Goal: Task Accomplishment & Management: Manage account settings

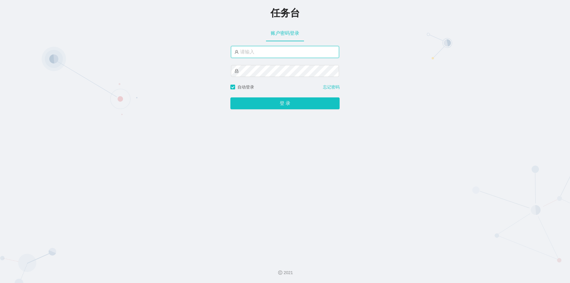
click at [265, 51] on input "text" at bounding box center [285, 52] width 108 height 12
paste input "admin"
type input "admin"
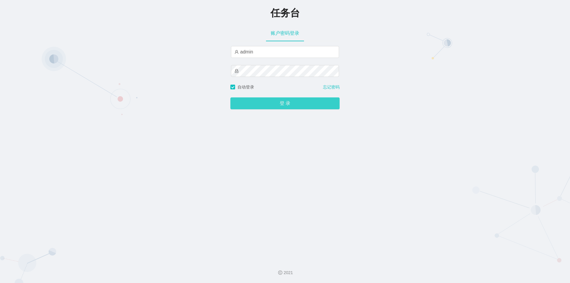
click at [294, 101] on button "登 录" at bounding box center [284, 103] width 109 height 12
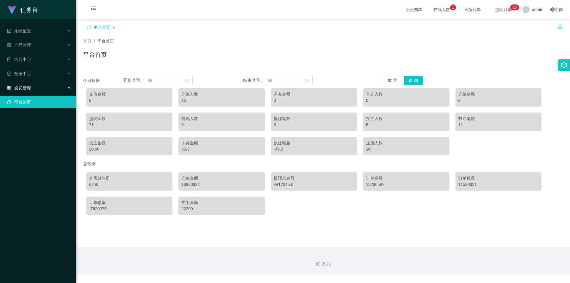
click at [28, 86] on span "会员管理" at bounding box center [19, 87] width 24 height 5
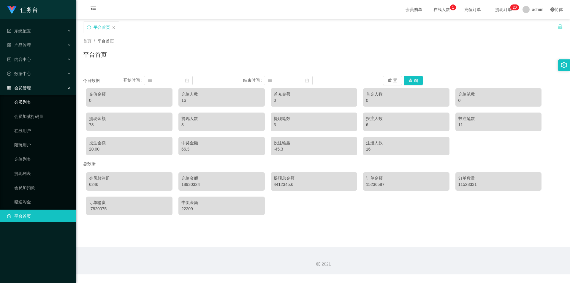
click at [30, 100] on link "会员列表" at bounding box center [42, 102] width 57 height 12
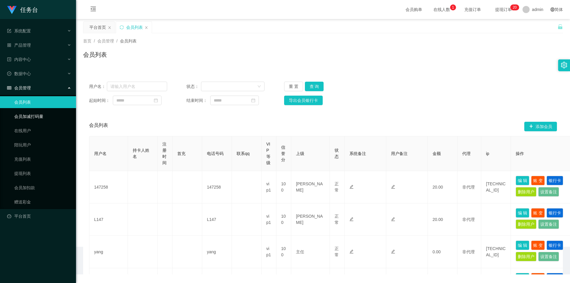
click at [36, 114] on link "会员加减打码量" at bounding box center [42, 116] width 57 height 12
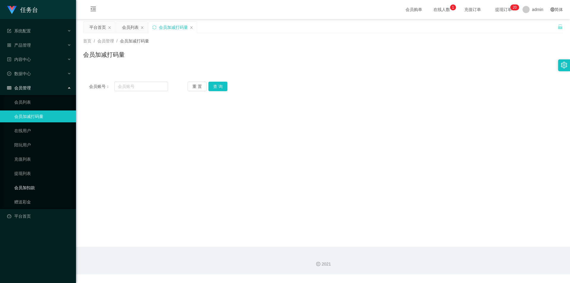
click at [27, 185] on link "会员加扣款" at bounding box center [42, 188] width 57 height 12
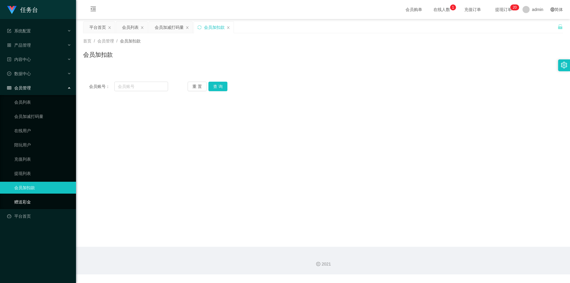
click at [25, 201] on link "赠送彩金" at bounding box center [42, 202] width 57 height 12
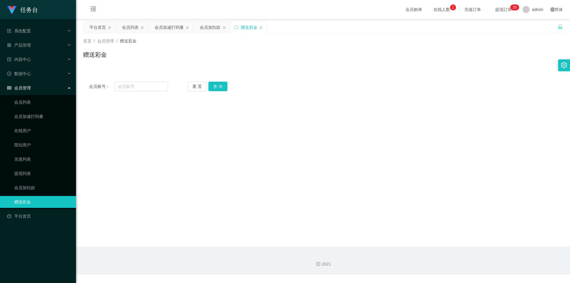
click at [32, 92] on div "会员管理" at bounding box center [38, 88] width 76 height 12
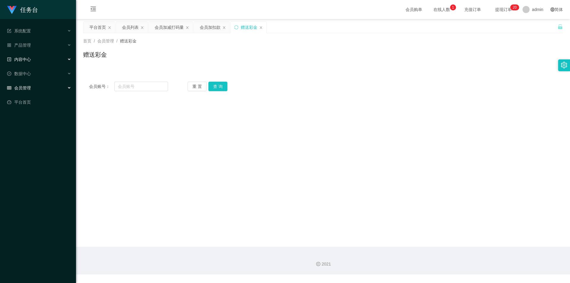
click at [31, 59] on div "内容中心" at bounding box center [38, 59] width 76 height 12
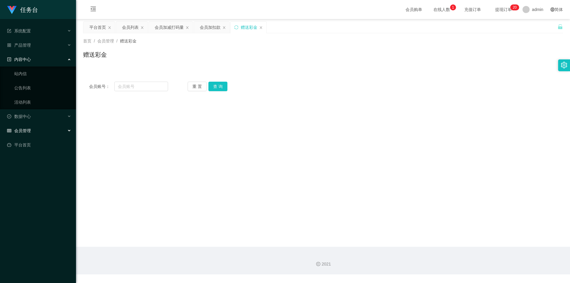
click at [31, 59] on div "内容中心" at bounding box center [38, 59] width 76 height 12
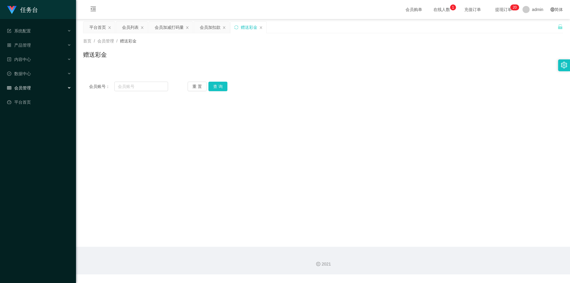
click at [30, 83] on div "会员管理" at bounding box center [38, 88] width 76 height 12
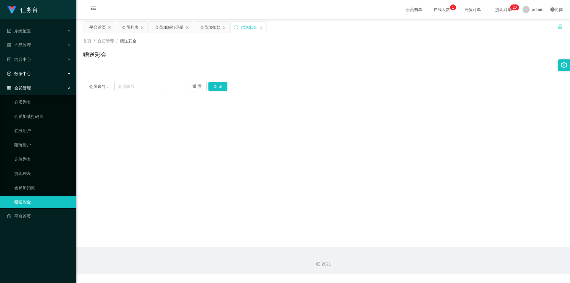
click at [30, 72] on span "数据中心" at bounding box center [19, 73] width 24 height 5
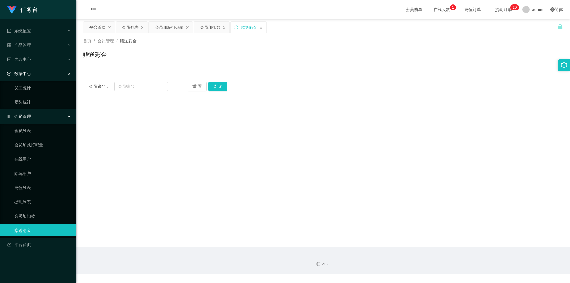
click at [29, 73] on span "数据中心" at bounding box center [19, 73] width 24 height 5
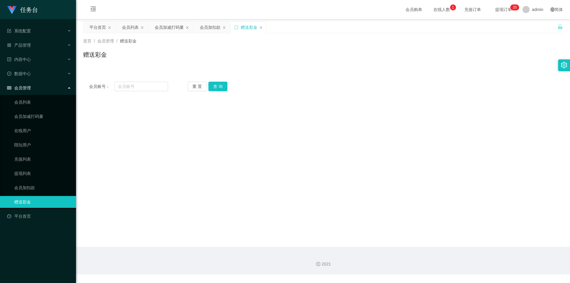
click at [29, 90] on span "会员管理" at bounding box center [19, 87] width 24 height 5
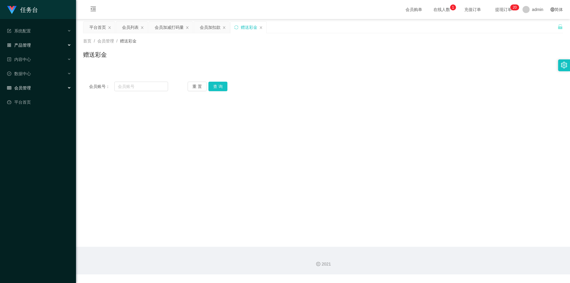
click at [32, 47] on div "产品管理" at bounding box center [38, 45] width 76 height 12
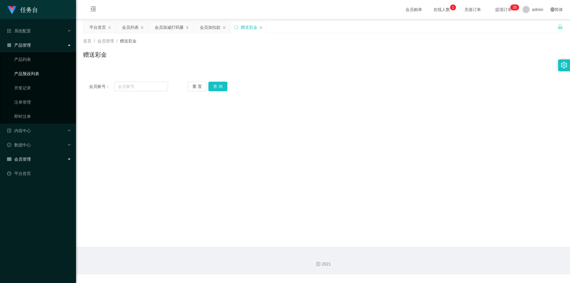
click at [33, 71] on link "产品预设列表" at bounding box center [42, 74] width 57 height 12
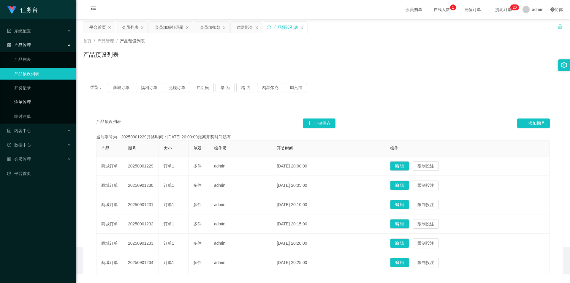
click at [30, 102] on link "注单管理" at bounding box center [42, 102] width 57 height 12
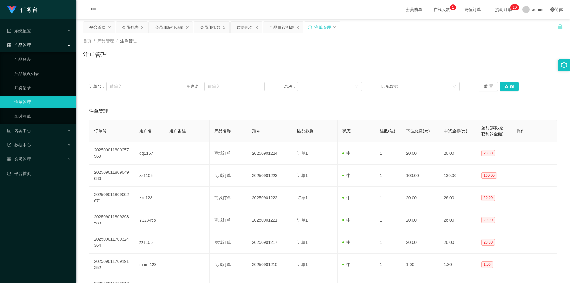
click at [28, 46] on span "产品管理" at bounding box center [19, 45] width 24 height 5
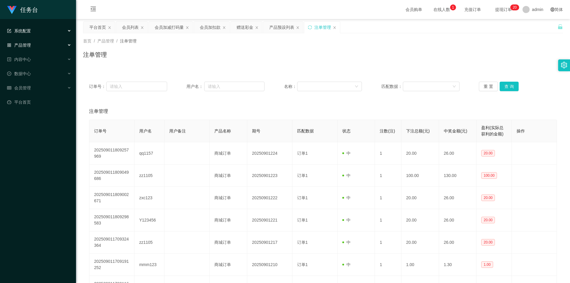
click at [31, 31] on div "系统配置" at bounding box center [38, 31] width 76 height 12
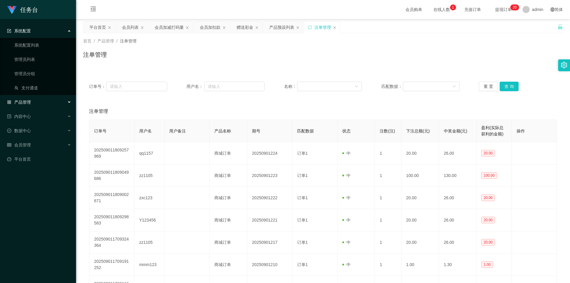
click at [35, 31] on div "系统配置" at bounding box center [38, 31] width 76 height 12
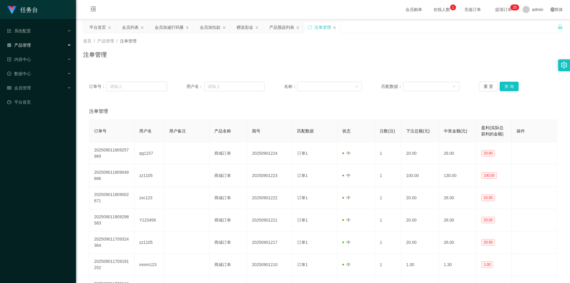
click at [462, 14] on span "充值订单" at bounding box center [472, 9] width 31 height 19
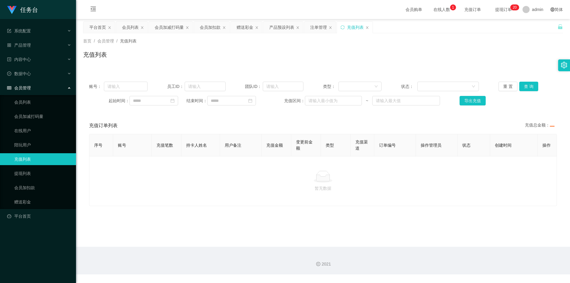
click at [492, 9] on span "提现订单 0 1 2 3 4 5 6 7 8 9 0 1 2 3 4 5 6 7 8 9 0 1 2 3 4 5 6 7 8 9 0 1 2 3 4 5 6 …" at bounding box center [503, 9] width 23 height 4
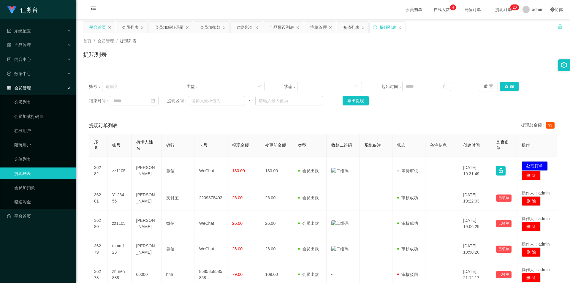
click at [93, 27] on div "平台首页" at bounding box center [97, 27] width 17 height 11
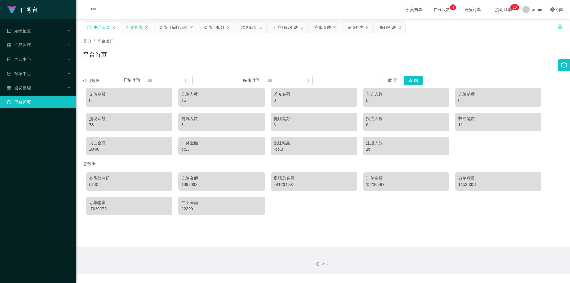
click at [132, 26] on div "会员列表" at bounding box center [134, 27] width 17 height 11
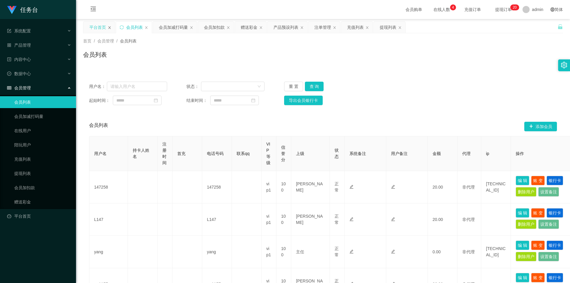
click at [110, 28] on icon "图标: close" at bounding box center [109, 27] width 2 height 3
click at [29, 213] on link "平台首页" at bounding box center [39, 216] width 64 height 12
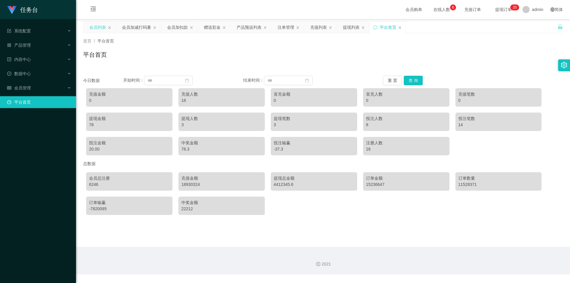
click at [96, 26] on div "会员列表" at bounding box center [97, 27] width 17 height 11
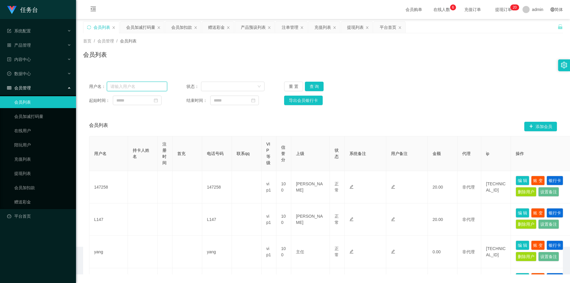
click at [140, 89] on input "text" at bounding box center [137, 86] width 60 height 9
type input "5675566"
click at [312, 88] on button "查 询" at bounding box center [314, 86] width 19 height 9
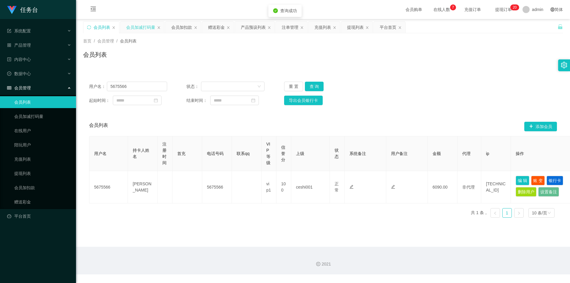
click at [138, 28] on div "会员加减打码量" at bounding box center [140, 27] width 29 height 11
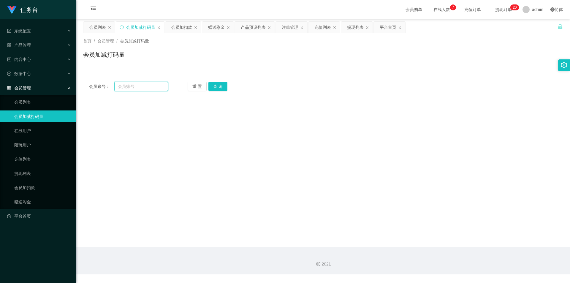
click at [128, 87] on input "text" at bounding box center [141, 86] width 54 height 9
type input "5675566"
click at [220, 88] on button "查 询" at bounding box center [217, 86] width 19 height 9
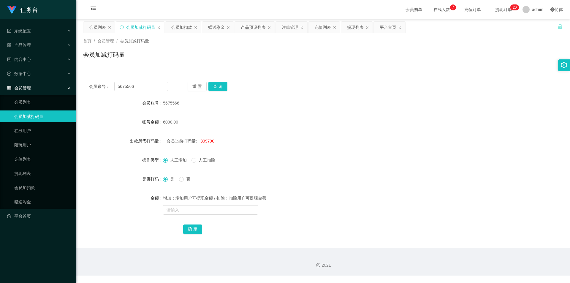
click at [206, 141] on span "899700" at bounding box center [207, 141] width 14 height 5
copy span "899700"
click at [191, 162] on div "人工增加 人工扣除" at bounding box center [191, 160] width 57 height 6
click at [187, 211] on input "text" at bounding box center [210, 209] width 95 height 9
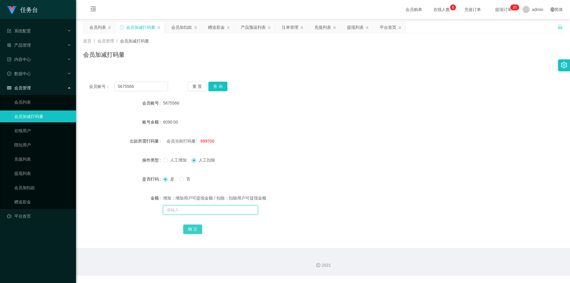
paste input "899700"
type input "899700"
drag, startPoint x: 189, startPoint y: 229, endPoint x: 184, endPoint y: 227, distance: 5.7
click at [189, 229] on button "确 定" at bounding box center [192, 228] width 19 height 9
click at [209, 210] on input "text" at bounding box center [210, 209] width 95 height 9
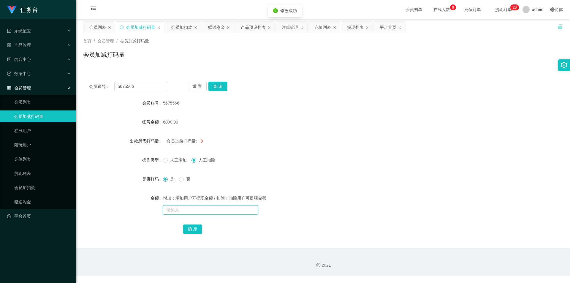
paste input "899700"
type input "899700"
click at [194, 234] on div "确 定" at bounding box center [323, 229] width 280 height 12
click at [190, 231] on button "确 定" at bounding box center [192, 228] width 19 height 9
click at [206, 126] on div "6090.00" at bounding box center [303, 122] width 280 height 12
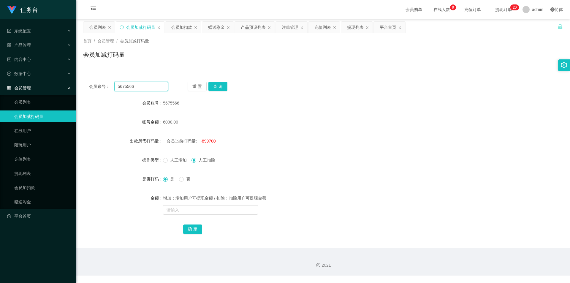
click at [128, 85] on input "5675566" at bounding box center [141, 86] width 54 height 9
click at [99, 23] on div "会员列表" at bounding box center [97, 27] width 17 height 11
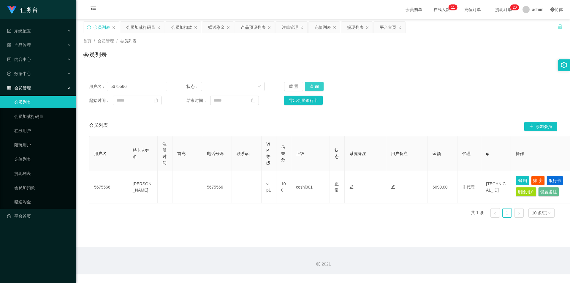
click at [316, 87] on button "查 询" at bounding box center [314, 86] width 19 height 9
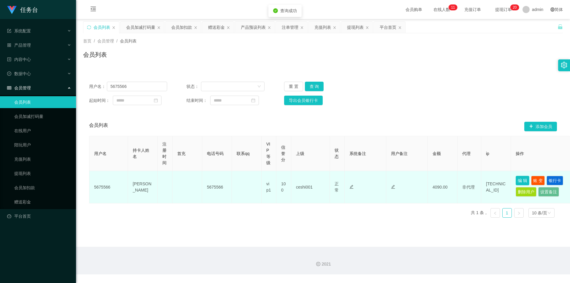
click at [518, 180] on button "编 辑" at bounding box center [522, 180] width 14 height 9
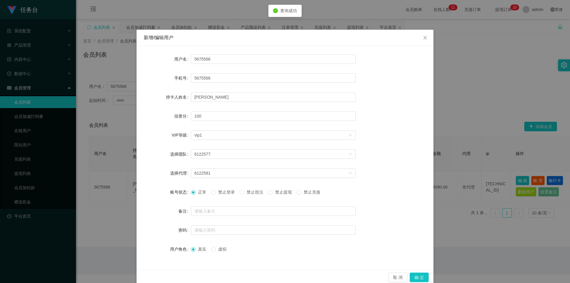
click at [252, 193] on span "禁止投注" at bounding box center [254, 192] width 21 height 5
click at [414, 276] on button "确 定" at bounding box center [418, 276] width 19 height 9
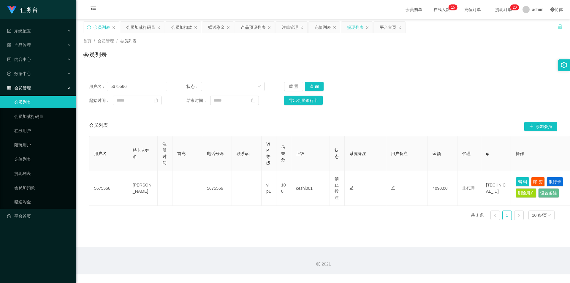
click at [351, 28] on div "提现列表" at bounding box center [355, 27] width 17 height 11
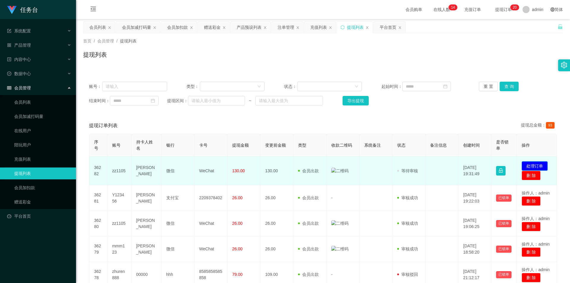
click at [528, 165] on button "处理订单" at bounding box center [534, 165] width 26 height 9
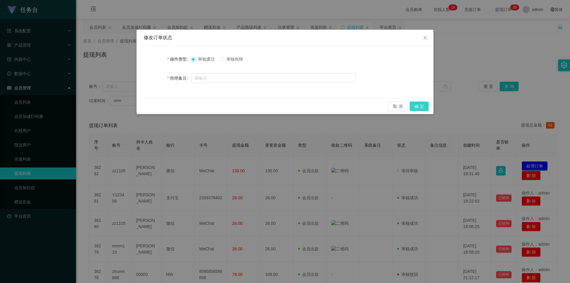
click at [414, 109] on button "确 定" at bounding box center [418, 105] width 19 height 9
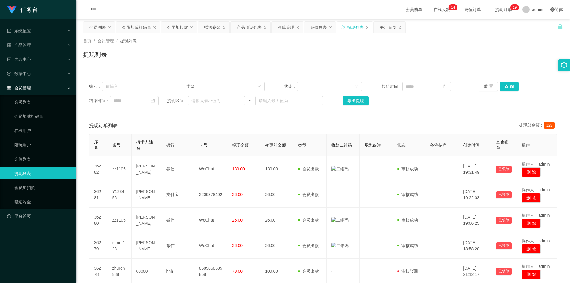
click at [342, 26] on icon "图标: sync" at bounding box center [342, 27] width 4 height 4
click at [290, 51] on div "提现列表" at bounding box center [322, 57] width 479 height 14
click at [52, 31] on div "系统配置" at bounding box center [38, 31] width 76 height 12
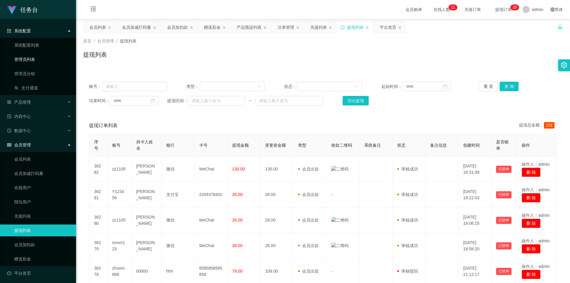
click at [42, 60] on link "管理员列表" at bounding box center [42, 59] width 57 height 12
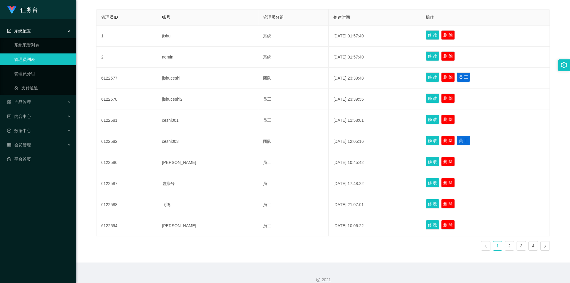
scroll to position [141, 0]
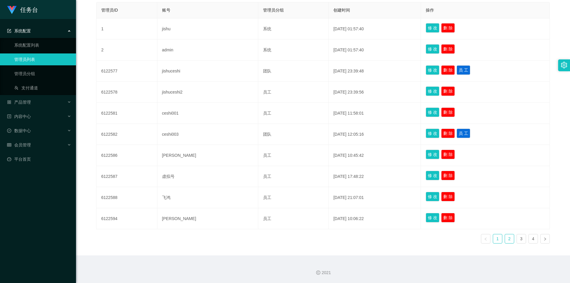
click at [505, 236] on link "2" at bounding box center [509, 238] width 9 height 9
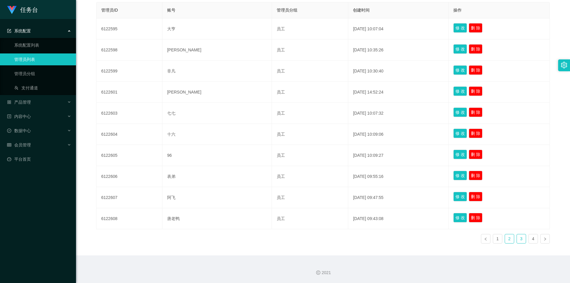
click at [520, 239] on link "3" at bounding box center [520, 238] width 9 height 9
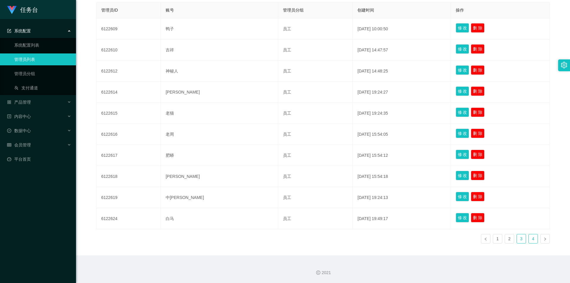
click at [532, 237] on link "4" at bounding box center [532, 238] width 9 height 9
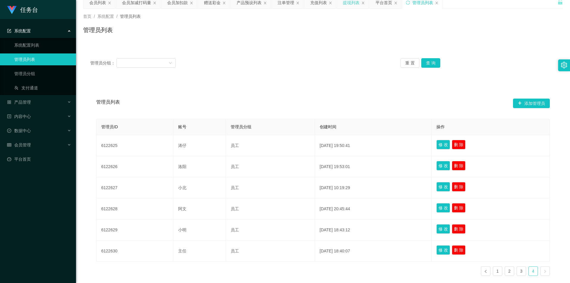
scroll to position [0, 0]
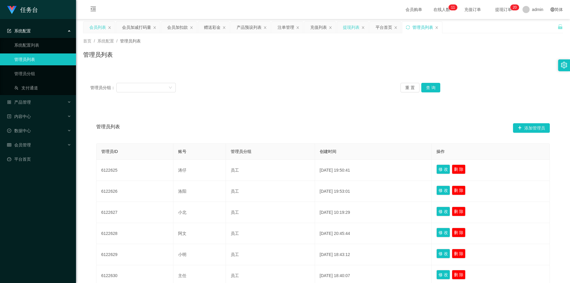
click at [97, 27] on div "会员列表" at bounding box center [97, 27] width 17 height 11
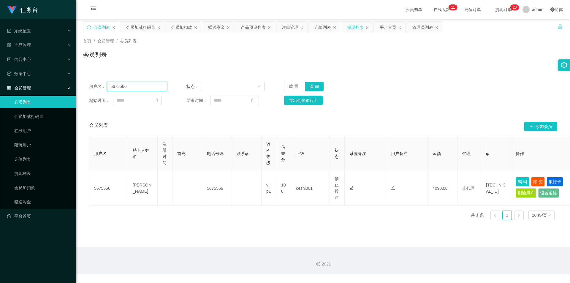
click at [147, 89] on input "5675566" at bounding box center [137, 86] width 60 height 9
click at [147, 88] on input "5675566" at bounding box center [137, 86] width 60 height 9
paste input "shopee2025"
type input "shopee2025"
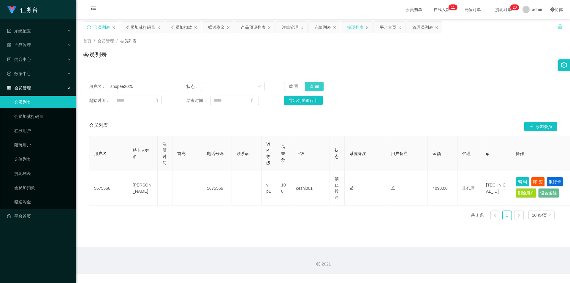
click at [305, 88] on button "查 询" at bounding box center [314, 86] width 19 height 9
click at [319, 25] on div "充值列表" at bounding box center [322, 27] width 17 height 11
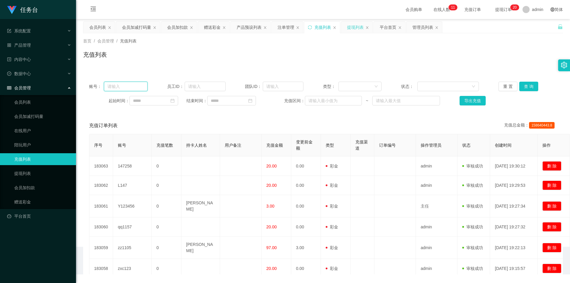
click at [127, 83] on input "text" at bounding box center [126, 86] width 44 height 9
paste input "shopee2025"
type input "shopee2025"
click at [527, 88] on button "查 询" at bounding box center [528, 86] width 19 height 9
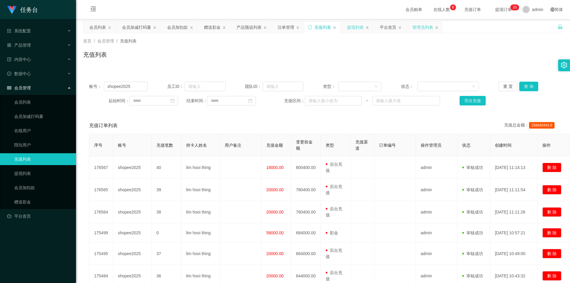
click at [419, 28] on div "管理员列表" at bounding box center [422, 27] width 21 height 11
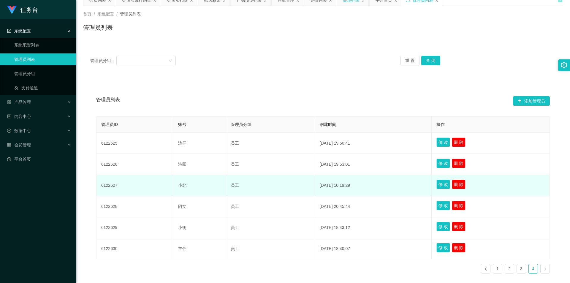
scroll to position [57, 0]
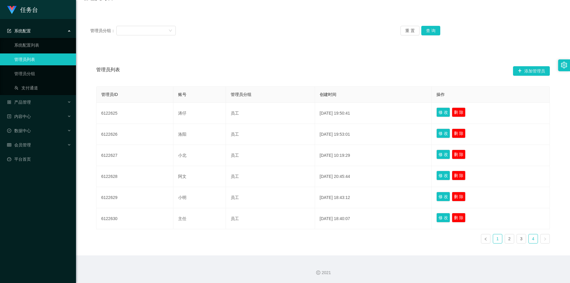
click at [497, 239] on link "1" at bounding box center [497, 238] width 9 height 9
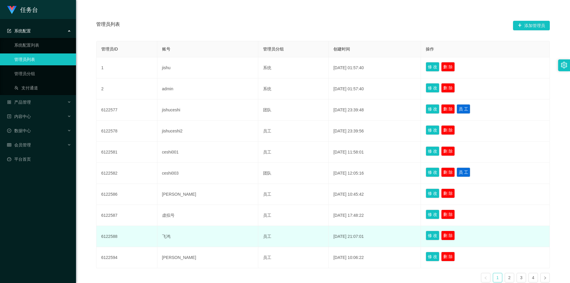
scroll to position [141, 0]
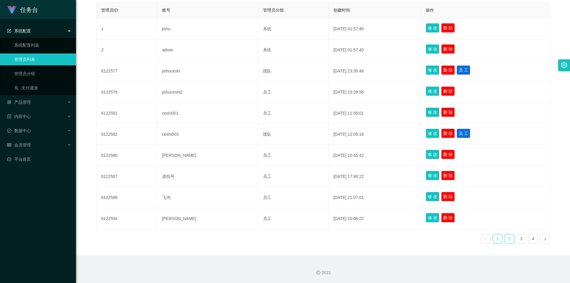
click at [505, 238] on link "2" at bounding box center [509, 238] width 9 height 9
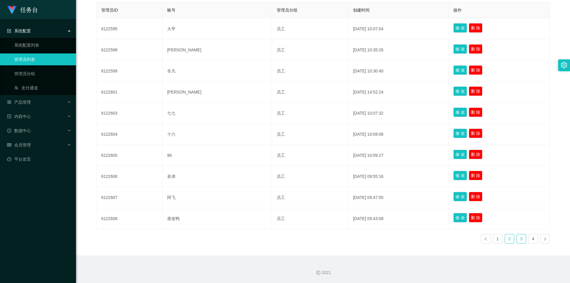
click at [517, 237] on link "3" at bounding box center [520, 238] width 9 height 9
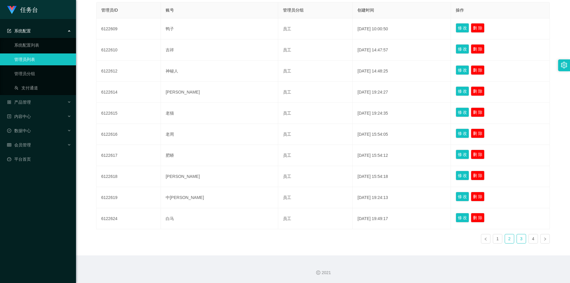
click at [505, 238] on link "2" at bounding box center [509, 238] width 9 height 9
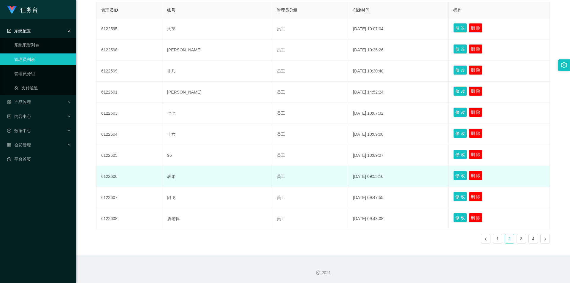
scroll to position [112, 0]
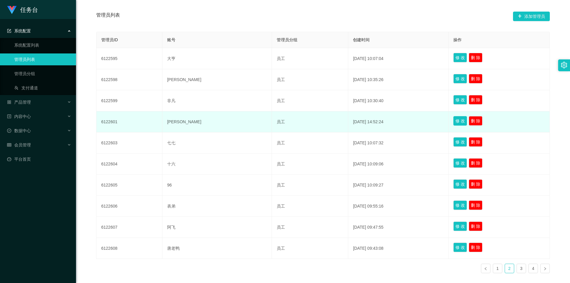
click at [453, 122] on button "修 改" at bounding box center [460, 120] width 14 height 9
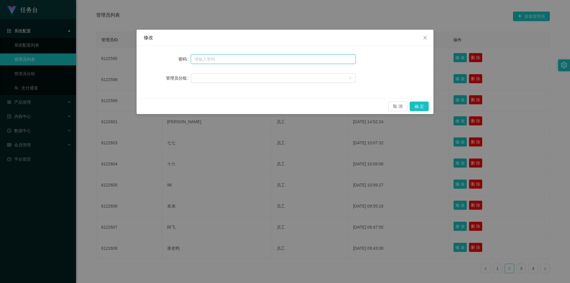
click at [223, 59] on input "text" at bounding box center [273, 58] width 165 height 9
click at [419, 105] on button "确 定" at bounding box center [418, 105] width 19 height 9
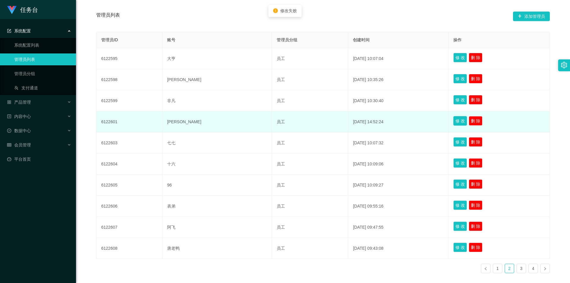
click at [453, 121] on button "修 改" at bounding box center [460, 120] width 14 height 9
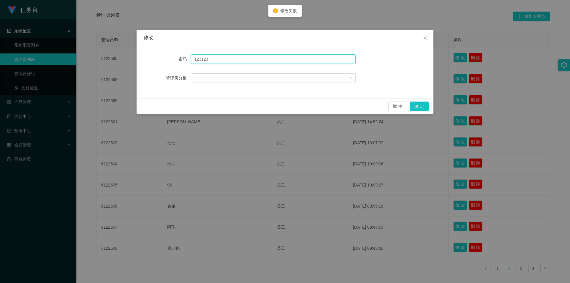
click at [213, 58] on input "123123" at bounding box center [273, 58] width 165 height 9
type input "123456"
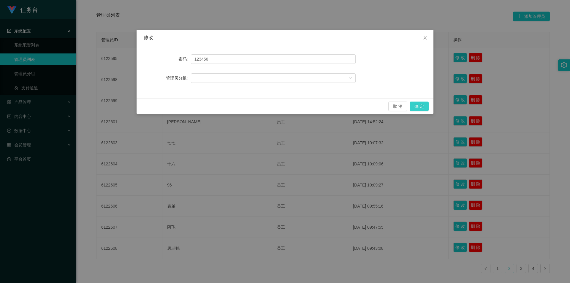
click at [417, 106] on button "确 定" at bounding box center [418, 105] width 19 height 9
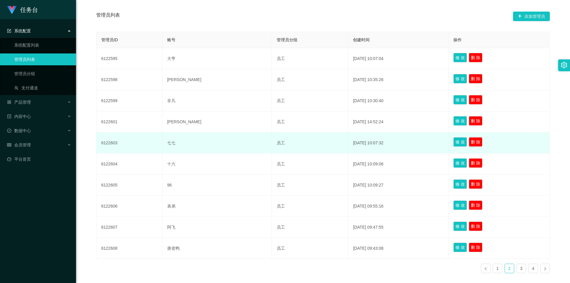
click at [362, 134] on td "2025-06-15 10:07:32" at bounding box center [398, 142] width 100 height 21
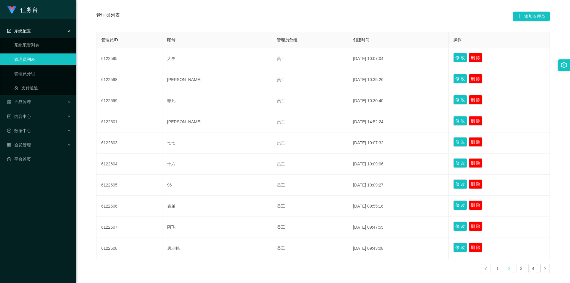
click at [267, 18] on div "管理员列表 添加管理员" at bounding box center [322, 16] width 453 height 19
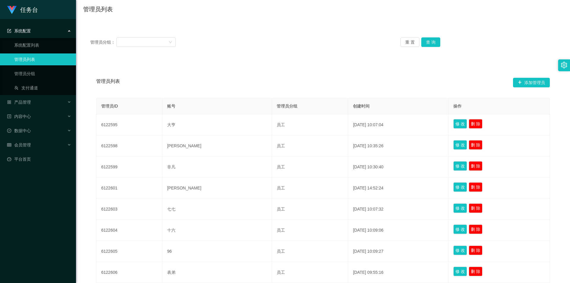
scroll to position [0, 0]
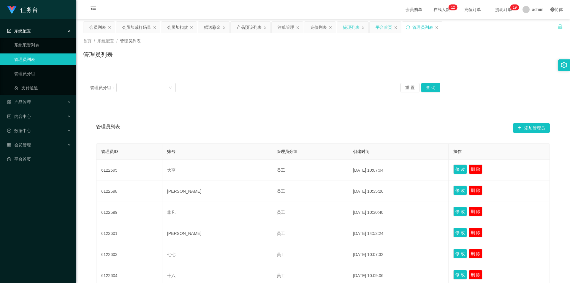
click at [378, 27] on div "平台首页" at bounding box center [383, 27] width 17 height 11
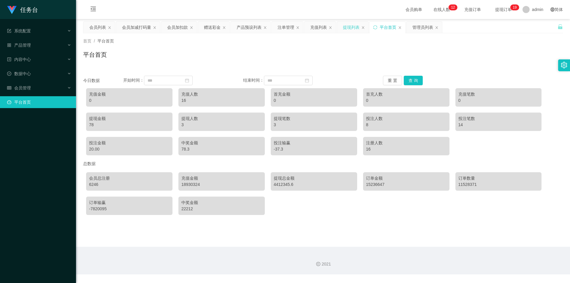
click at [344, 26] on div "提现列表" at bounding box center [351, 27] width 17 height 11
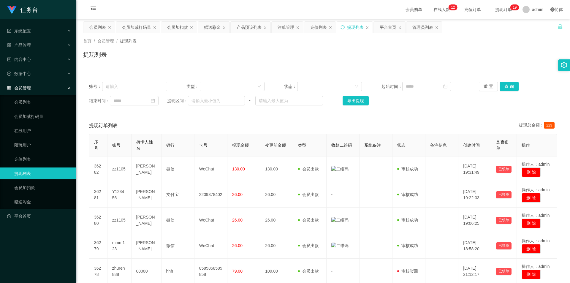
click at [380, 53] on div "提现列表" at bounding box center [322, 57] width 479 height 14
click at [128, 90] on input "text" at bounding box center [134, 86] width 65 height 9
paste input "shopee2025"
type input "shopee2025"
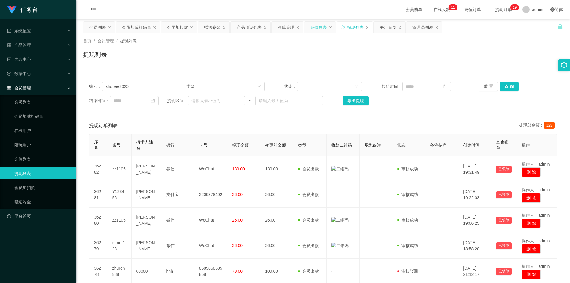
click at [311, 24] on div "充值列表" at bounding box center [318, 27] width 17 height 11
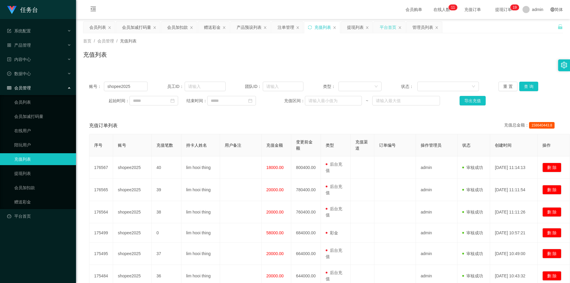
click at [384, 26] on div "平台首页" at bounding box center [387, 27] width 17 height 11
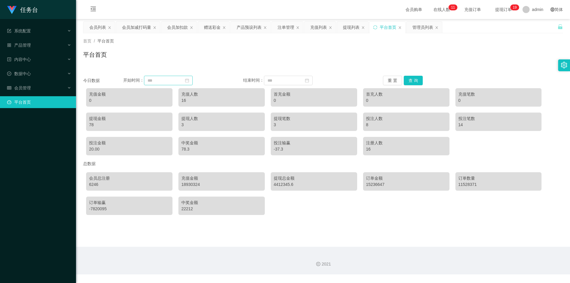
click at [189, 82] on icon "图标: calendar" at bounding box center [187, 80] width 4 height 4
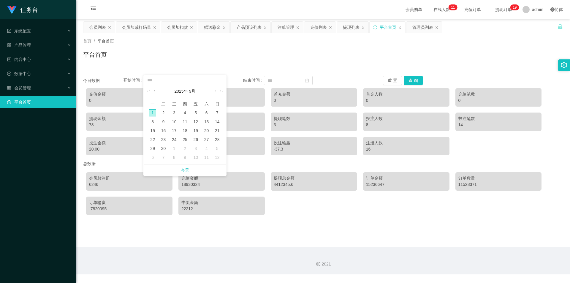
click at [155, 91] on link at bounding box center [154, 91] width 5 height 12
click at [217, 147] on div "31" at bounding box center [217, 148] width 7 height 7
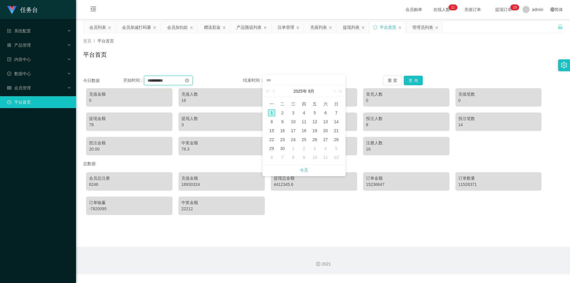
click at [193, 79] on input "**********" at bounding box center [168, 80] width 49 height 9
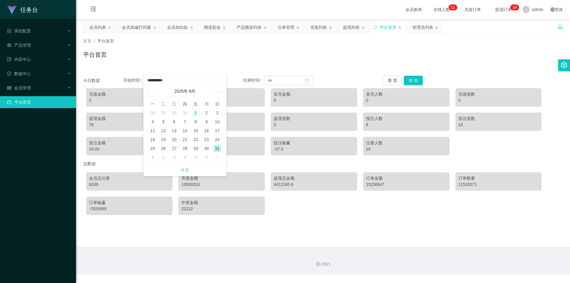
click at [194, 115] on div "1" at bounding box center [195, 112] width 7 height 7
type input "**********"
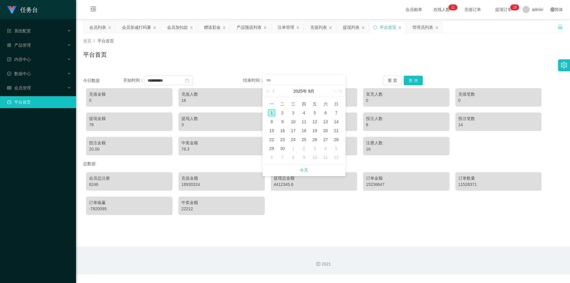
click at [273, 93] on link at bounding box center [273, 91] width 5 height 12
click at [333, 147] on div "31" at bounding box center [336, 148] width 7 height 7
type input "**********"
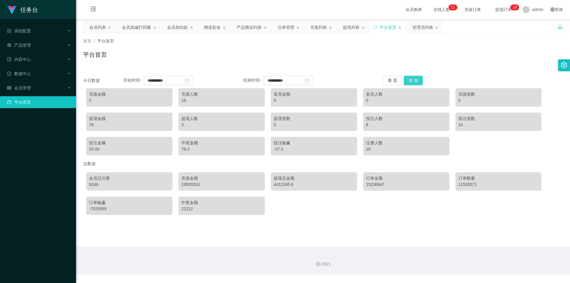
click at [415, 79] on button "查 询" at bounding box center [412, 80] width 19 height 9
click at [411, 78] on button "查 询" at bounding box center [412, 80] width 19 height 9
click at [378, 66] on div "首页 / 平台首页 / 平台首页" at bounding box center [323, 50] width 494 height 35
click at [422, 29] on div "管理员列表" at bounding box center [422, 27] width 21 height 11
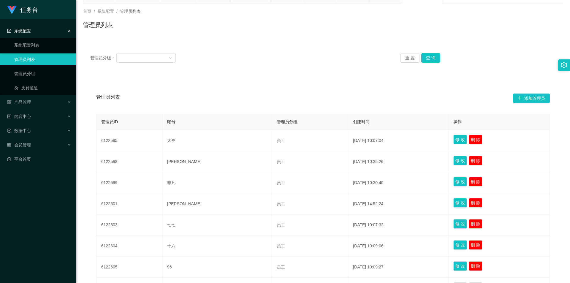
scroll to position [23, 0]
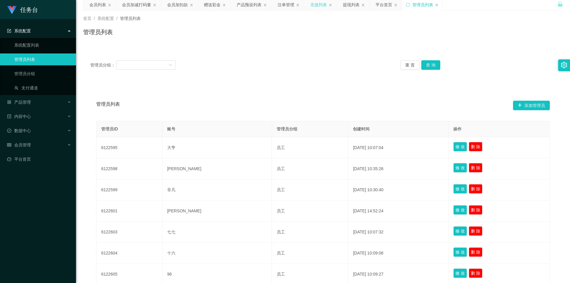
click at [319, 4] on div "充值列表" at bounding box center [318, 4] width 17 height 11
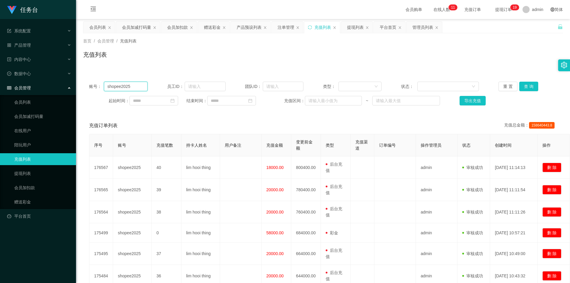
click at [142, 85] on input "shopee2025" at bounding box center [126, 86] width 44 height 9
click at [371, 88] on div at bounding box center [358, 86] width 32 height 9
click at [363, 97] on li "后台充值" at bounding box center [357, 97] width 43 height 9
click at [524, 88] on button "查 询" at bounding box center [528, 86] width 19 height 9
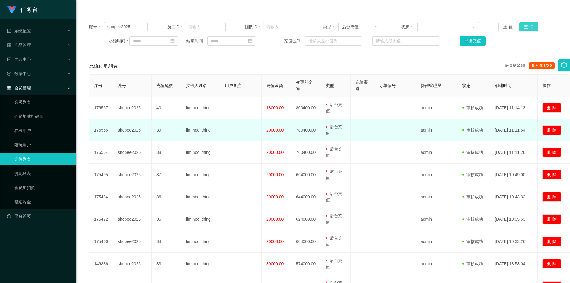
scroll to position [59, 0]
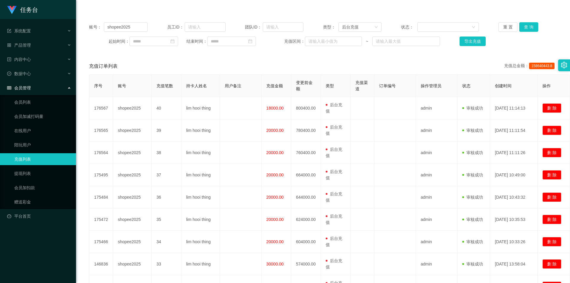
click at [327, 65] on div "充值订单列表 充值总金额： 158640443.8" at bounding box center [322, 66] width 467 height 17
click at [133, 27] on input "shopee2025" at bounding box center [126, 26] width 44 height 9
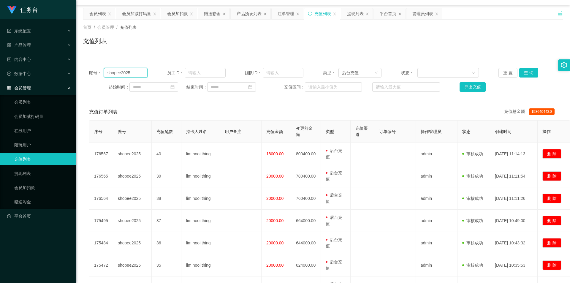
scroll to position [0, 0]
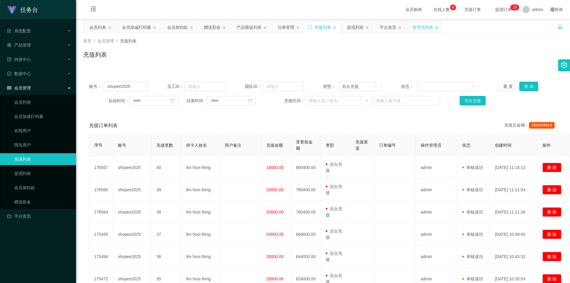
drag, startPoint x: 419, startPoint y: 25, endPoint x: 414, endPoint y: 29, distance: 6.5
click at [419, 25] on div "管理员列表" at bounding box center [422, 27] width 21 height 11
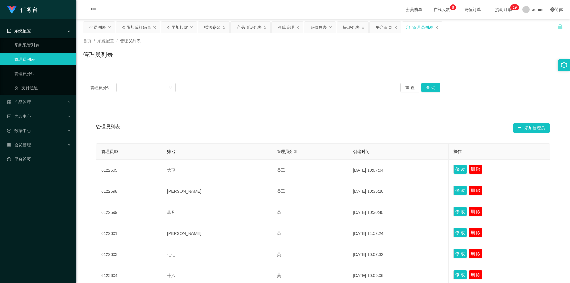
click at [335, 86] on div "管理员分组： 重 置 查 询" at bounding box center [322, 87] width 465 height 9
click at [319, 25] on div "充值列表" at bounding box center [318, 27] width 17 height 11
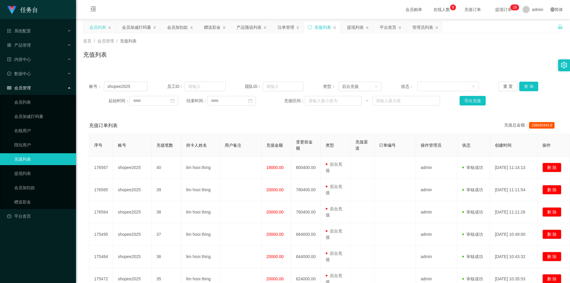
click at [98, 26] on div "会员列表" at bounding box center [97, 27] width 17 height 11
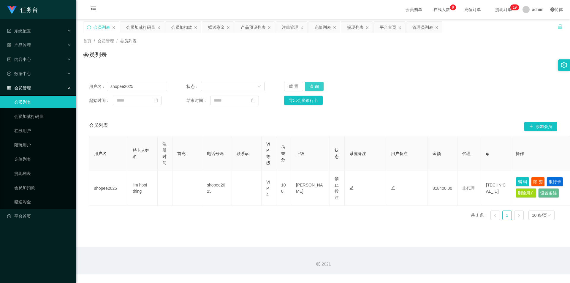
click at [314, 87] on button "查 询" at bounding box center [314, 86] width 19 height 9
drag, startPoint x: 410, startPoint y: 37, endPoint x: 414, endPoint y: 52, distance: 15.5
click at [410, 37] on div "首页 / 会员管理 / 会员列表 / 会员列表" at bounding box center [323, 50] width 494 height 35
click at [318, 27] on div "充值列表" at bounding box center [322, 27] width 17 height 11
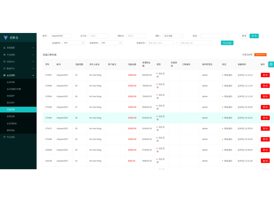
scroll to position [89, 0]
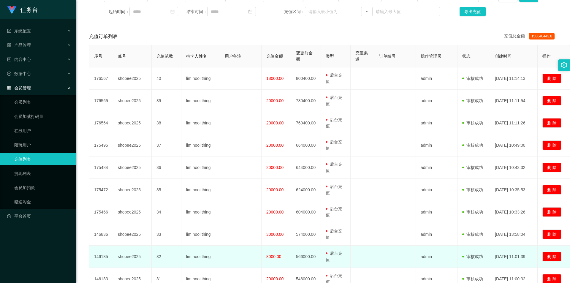
click at [228, 263] on td at bounding box center [241, 256] width 42 height 22
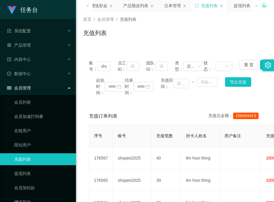
scroll to position [0, 0]
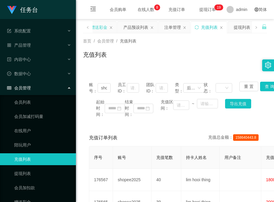
click at [104, 29] on div "赠送彩金" at bounding box center [99, 27] width 17 height 11
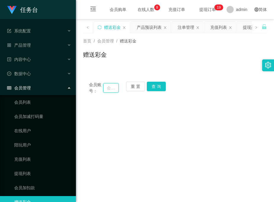
click at [109, 88] on input "text" at bounding box center [110, 87] width 15 height 9
paste input "6128863"
type input "6128863"
click at [152, 84] on button "查 询" at bounding box center [156, 86] width 19 height 9
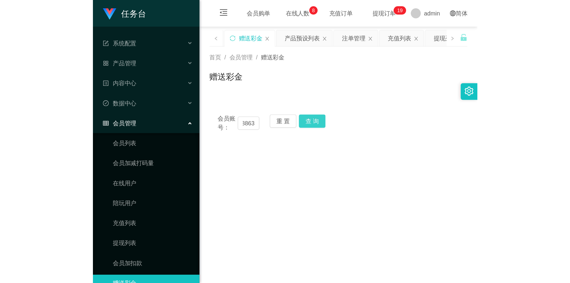
scroll to position [0, 0]
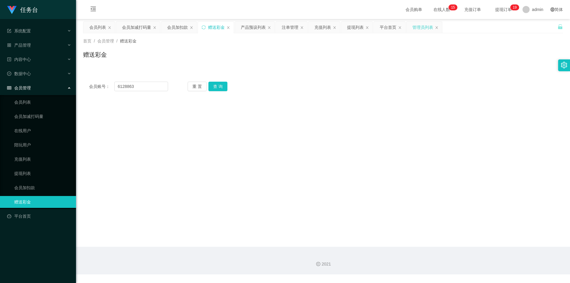
click at [417, 26] on div "管理员列表" at bounding box center [422, 27] width 21 height 11
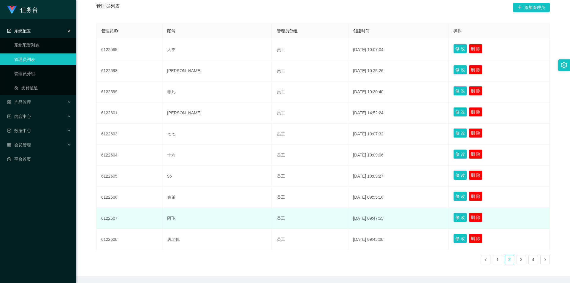
scroll to position [141, 0]
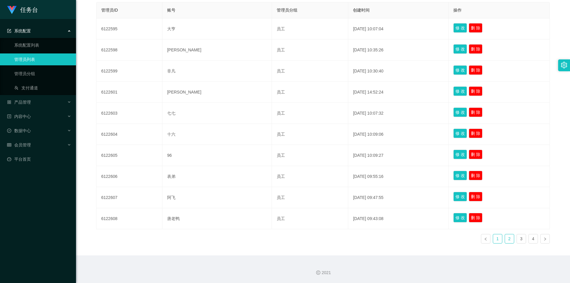
click at [497, 238] on link "1" at bounding box center [497, 238] width 9 height 9
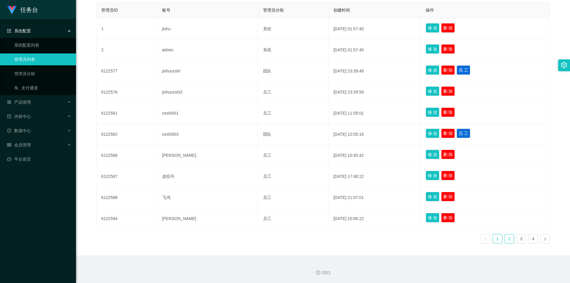
click at [505, 238] on link "2" at bounding box center [509, 238] width 9 height 9
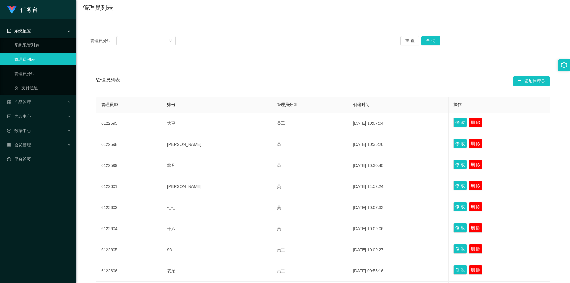
scroll to position [0, 0]
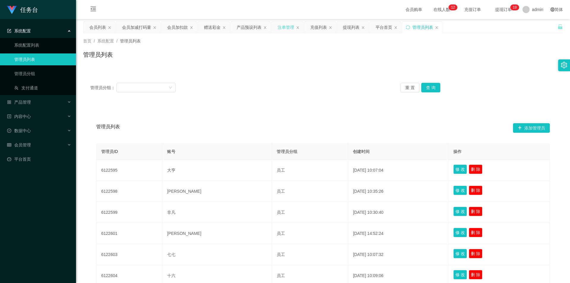
click at [287, 27] on div "注单管理" at bounding box center [285, 27] width 17 height 11
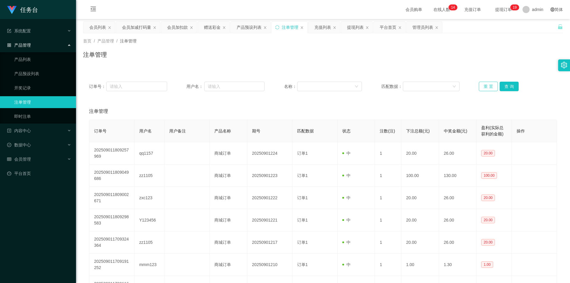
click at [495, 87] on div "重 置 查 询" at bounding box center [517, 86] width 78 height 9
click at [501, 85] on button "查 询" at bounding box center [508, 86] width 19 height 9
click at [249, 27] on div "产品预设列表" at bounding box center [248, 27] width 25 height 11
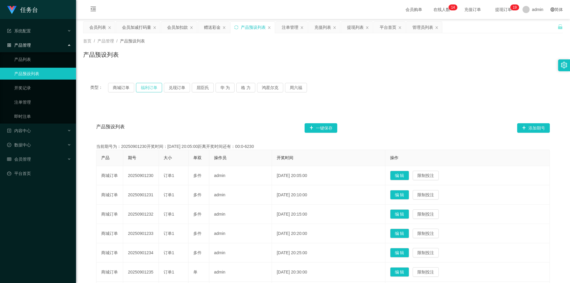
click at [152, 86] on button "福利订单" at bounding box center [149, 87] width 26 height 9
click at [291, 26] on div "注单管理" at bounding box center [290, 27] width 17 height 11
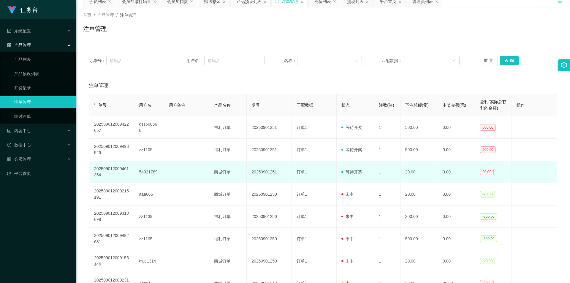
scroll to position [89, 0]
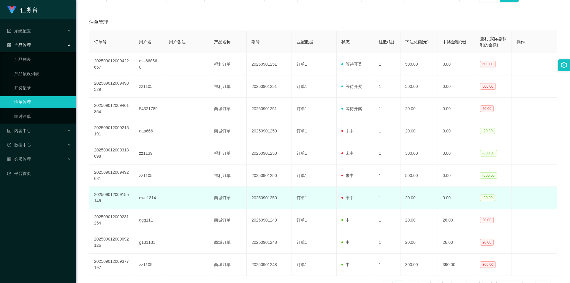
click at [150, 198] on td "qwe1314" at bounding box center [149, 198] width 30 height 22
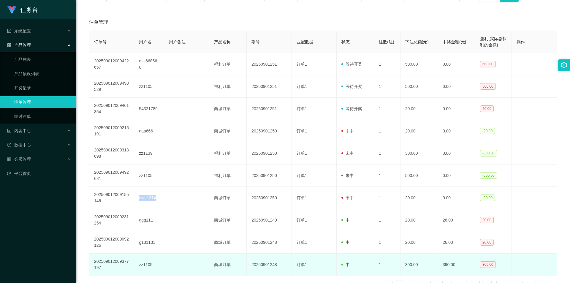
copy td "qwe1314"
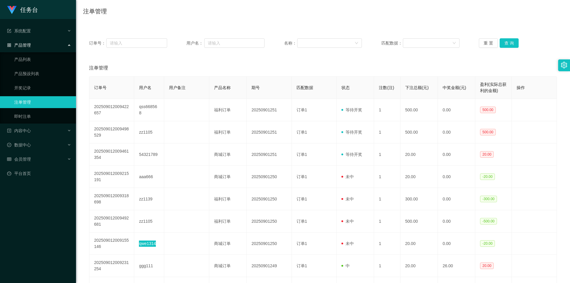
scroll to position [0, 0]
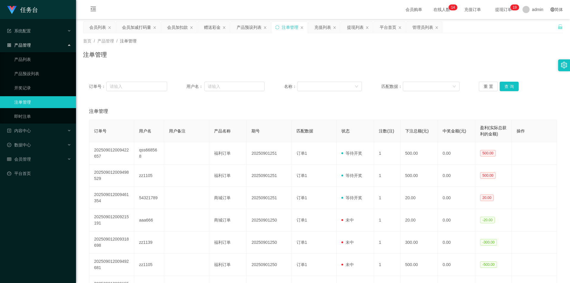
click at [253, 38] on div "首页 / 产品管理 / 注单管理 /" at bounding box center [322, 41] width 479 height 6
click at [216, 87] on input "text" at bounding box center [234, 86] width 60 height 9
paste input "zxc123"
type input "zxc123"
click at [505, 87] on button "查 询" at bounding box center [508, 86] width 19 height 9
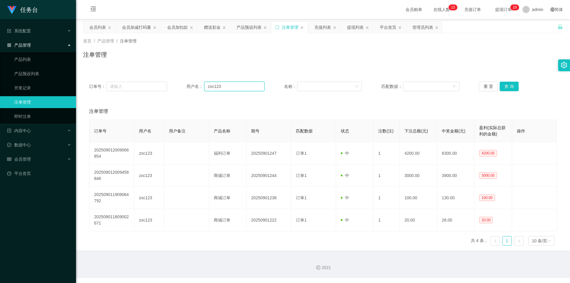
click at [232, 87] on input "zxc123" at bounding box center [234, 86] width 60 height 9
click at [505, 85] on button "查 询" at bounding box center [508, 86] width 19 height 9
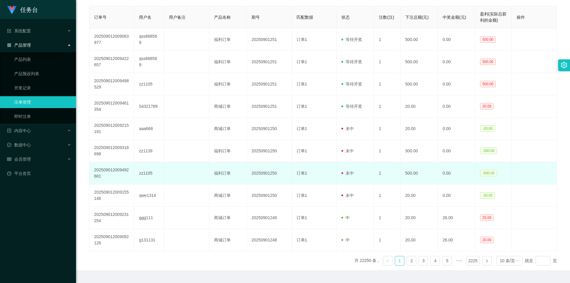
scroll to position [119, 0]
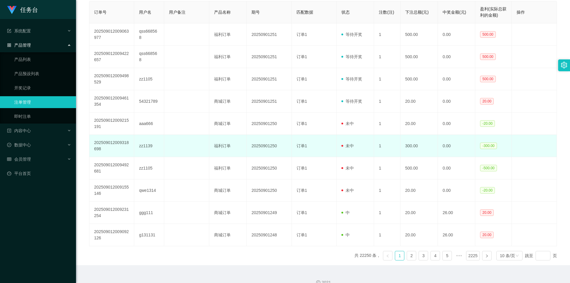
click at [147, 144] on td "zz1139" at bounding box center [149, 146] width 30 height 22
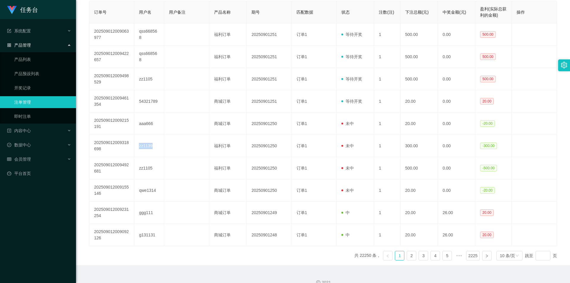
copy td "zz1139"
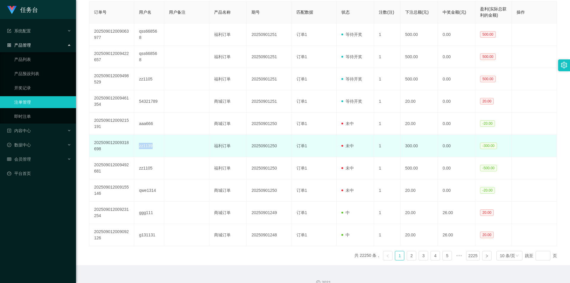
scroll to position [0, 0]
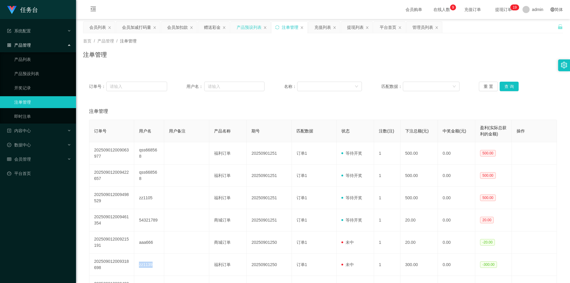
click at [252, 26] on div "产品预设列表" at bounding box center [248, 27] width 25 height 11
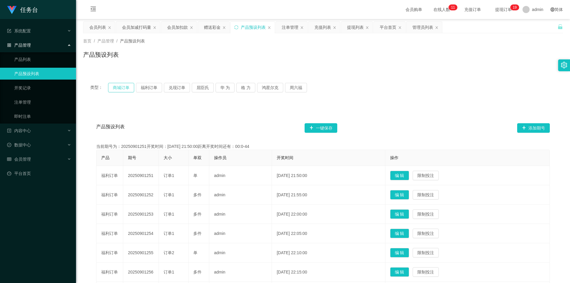
click at [113, 87] on button "商城订单" at bounding box center [121, 87] width 26 height 9
click at [150, 85] on button "福利订单" at bounding box center [149, 87] width 26 height 9
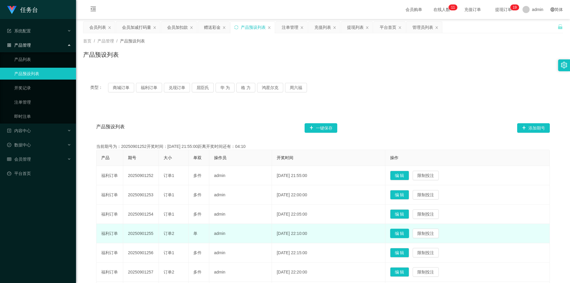
click at [409, 232] on button "编 辑" at bounding box center [399, 232] width 19 height 9
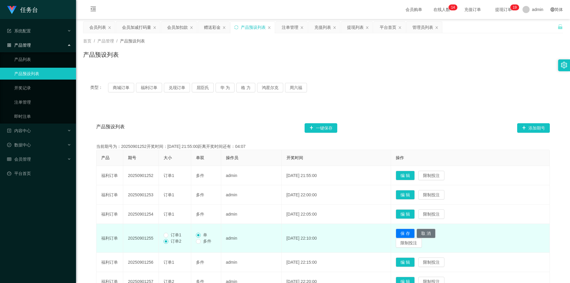
click at [169, 235] on span "订单1" at bounding box center [175, 234] width 15 height 5
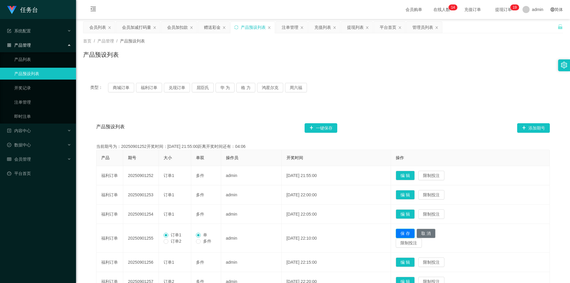
click at [408, 233] on button "保 存" at bounding box center [404, 232] width 19 height 9
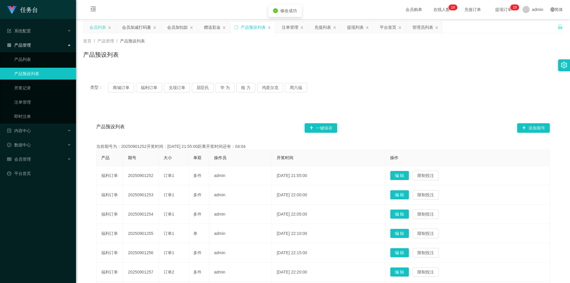
click at [97, 26] on div "会员列表" at bounding box center [97, 27] width 17 height 11
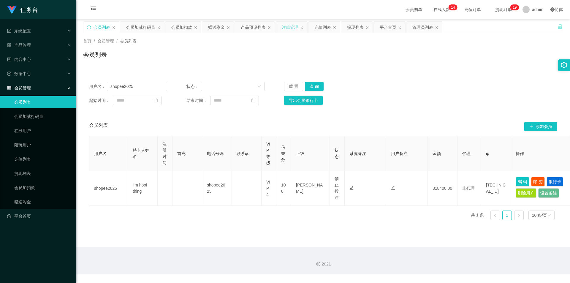
click at [290, 28] on div "注单管理" at bounding box center [290, 27] width 17 height 11
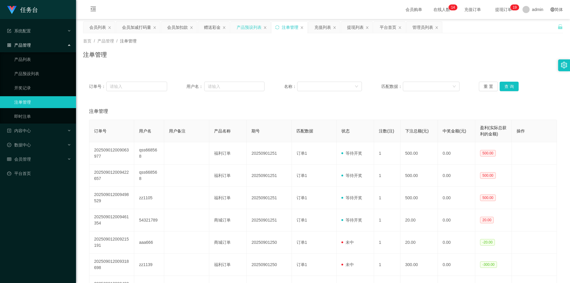
click at [248, 26] on div "产品预设列表" at bounding box center [248, 27] width 25 height 11
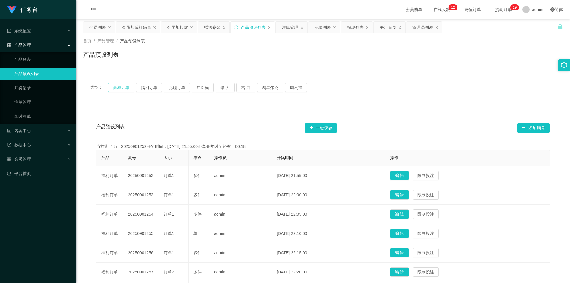
click at [123, 85] on button "商城订单" at bounding box center [121, 87] width 26 height 9
click at [286, 26] on div "注单管理" at bounding box center [290, 27] width 17 height 11
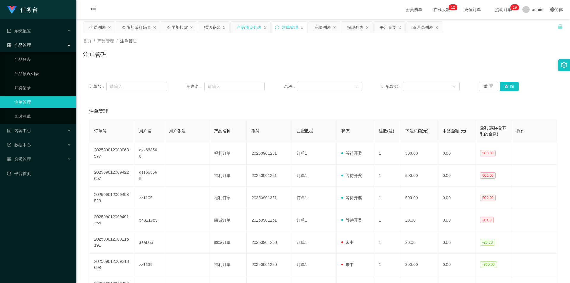
click at [246, 23] on div "产品预设列表" at bounding box center [248, 27] width 25 height 11
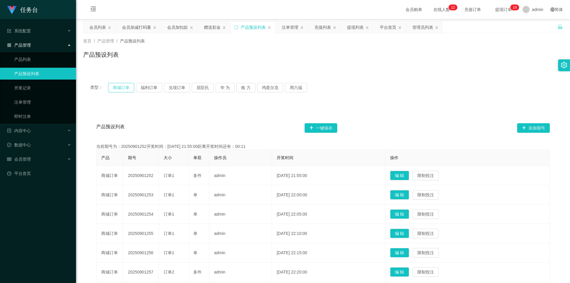
click at [116, 86] on button "商城订单" at bounding box center [121, 87] width 26 height 9
click at [147, 87] on button "福利订单" at bounding box center [149, 87] width 26 height 9
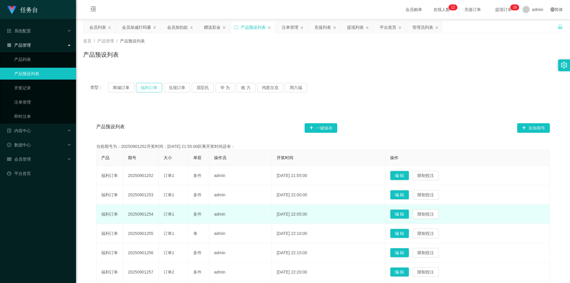
scroll to position [59, 0]
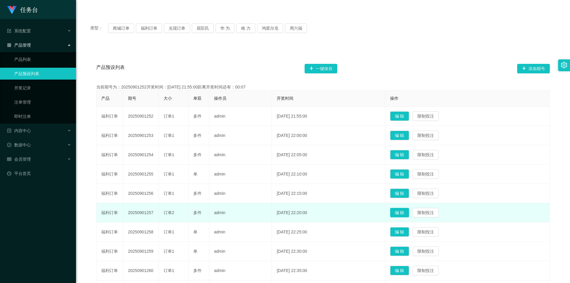
click at [408, 213] on button "编 辑" at bounding box center [399, 212] width 19 height 9
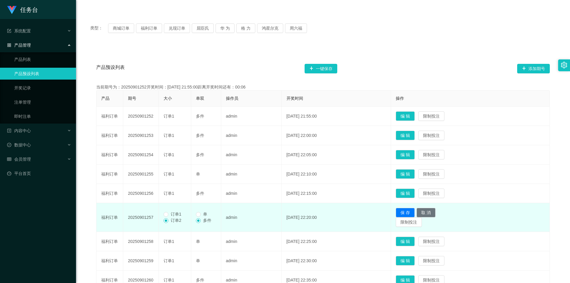
click at [176, 215] on span "订单1" at bounding box center [175, 213] width 15 height 5
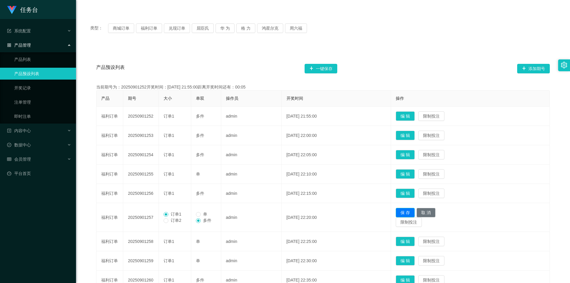
click at [412, 211] on button "保 存" at bounding box center [404, 212] width 19 height 9
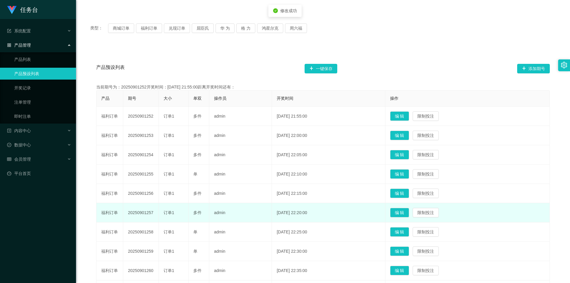
scroll to position [130, 0]
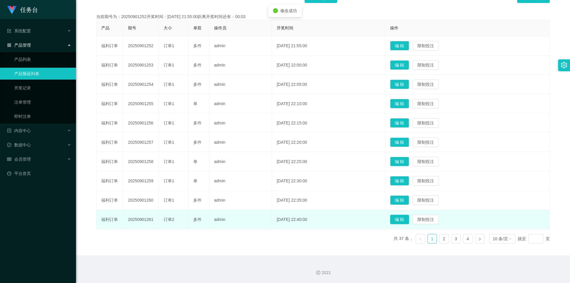
click at [399, 219] on button "编 辑" at bounding box center [399, 218] width 19 height 9
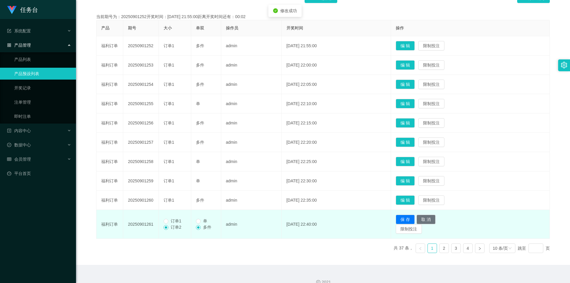
click at [172, 221] on span "订单1" at bounding box center [175, 220] width 15 height 5
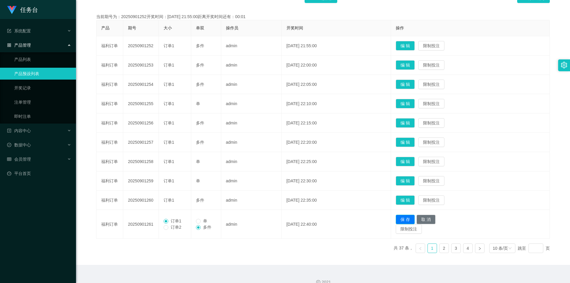
drag, startPoint x: 413, startPoint y: 217, endPoint x: 408, endPoint y: 220, distance: 5.2
click at [413, 217] on button "保 存" at bounding box center [404, 218] width 19 height 9
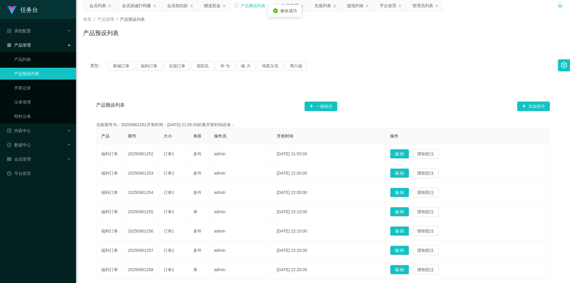
scroll to position [11, 0]
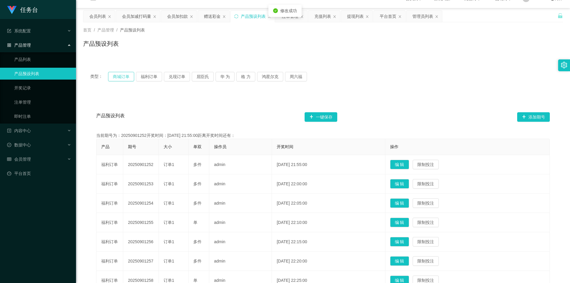
click at [113, 75] on button "商城订单" at bounding box center [121, 76] width 26 height 9
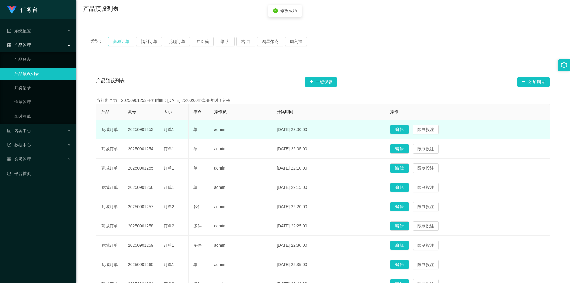
scroll to position [100, 0]
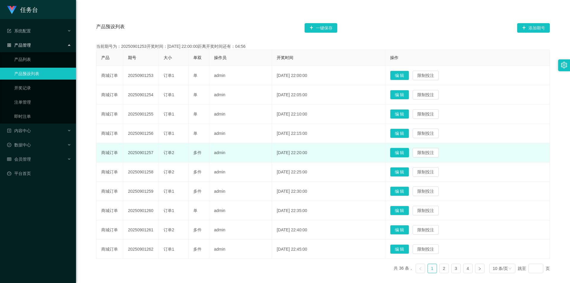
click at [400, 153] on button "编 辑" at bounding box center [399, 152] width 19 height 9
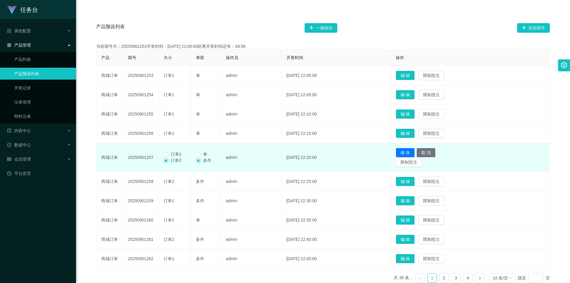
click at [174, 153] on span "订单1" at bounding box center [175, 154] width 15 height 5
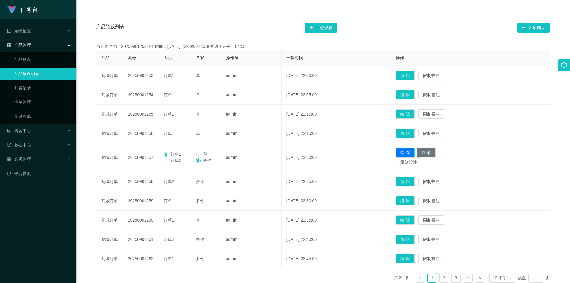
click at [411, 153] on button "保 存" at bounding box center [404, 152] width 19 height 9
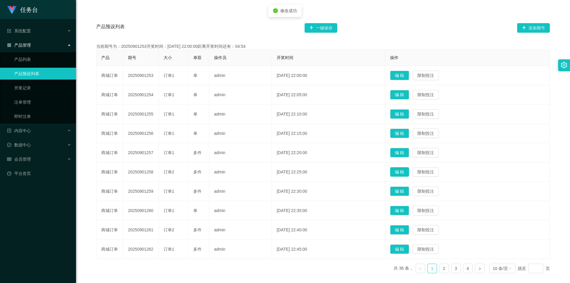
click at [403, 172] on button "编 辑" at bounding box center [399, 171] width 19 height 9
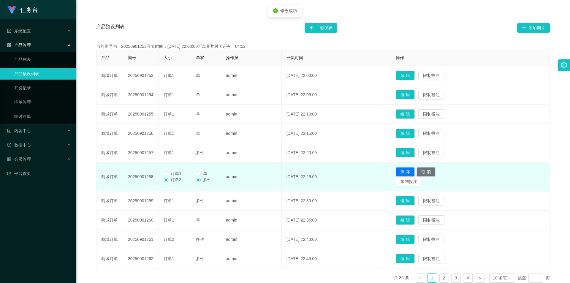
click at [171, 176] on span "订单1" at bounding box center [175, 173] width 15 height 5
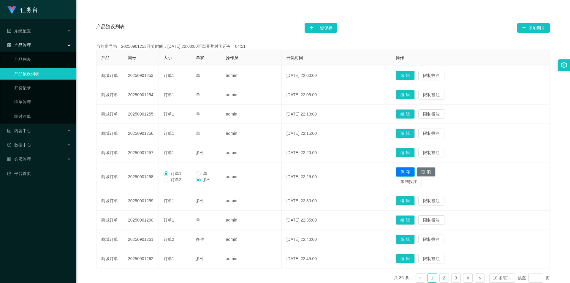
click at [413, 173] on button "保 存" at bounding box center [404, 171] width 19 height 9
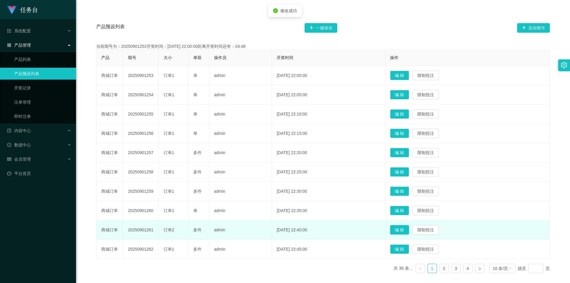
click at [401, 230] on button "编 辑" at bounding box center [399, 229] width 19 height 9
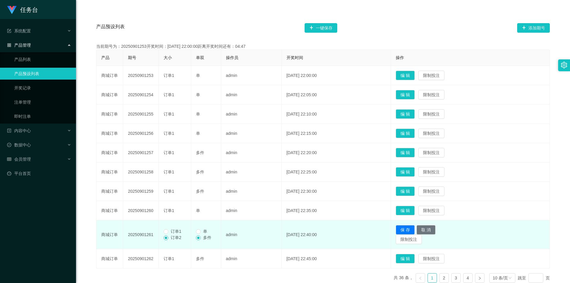
click at [170, 232] on span "订单1" at bounding box center [175, 231] width 15 height 5
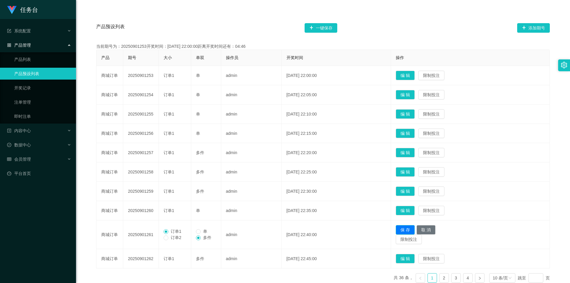
click at [414, 230] on button "保 存" at bounding box center [404, 229] width 19 height 9
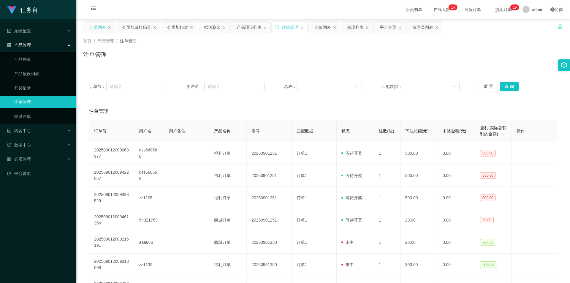
click at [100, 28] on div "会员列表" at bounding box center [97, 27] width 17 height 11
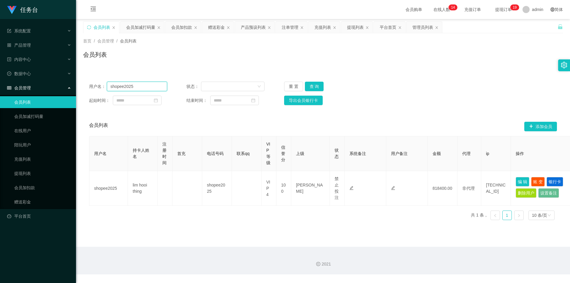
click at [140, 87] on input "shopee2025" at bounding box center [137, 86] width 60 height 9
paste input "1358692133"
type input "13586921335"
click at [309, 86] on button "查 询" at bounding box center [314, 86] width 19 height 9
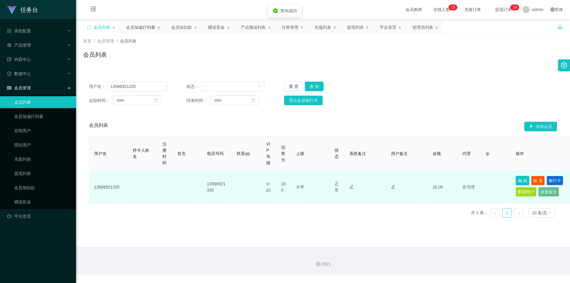
click at [526, 182] on button "编 辑" at bounding box center [522, 180] width 14 height 9
type input "13586921335"
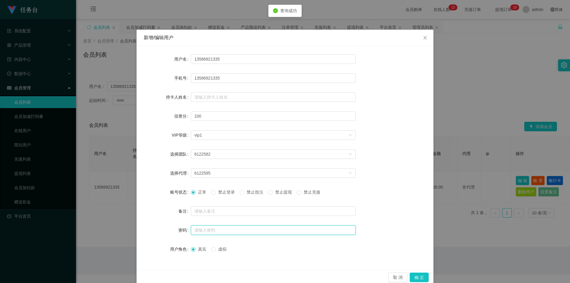
click at [222, 233] on input "text" at bounding box center [273, 229] width 165 height 9
type input "123456"
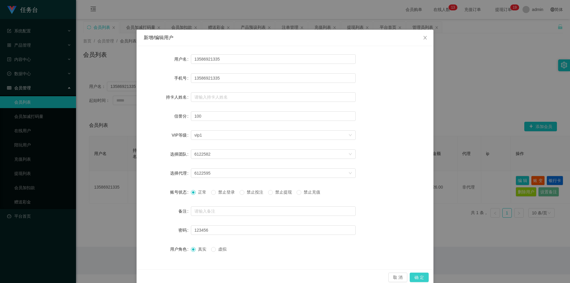
click at [417, 273] on button "确 定" at bounding box center [418, 276] width 19 height 9
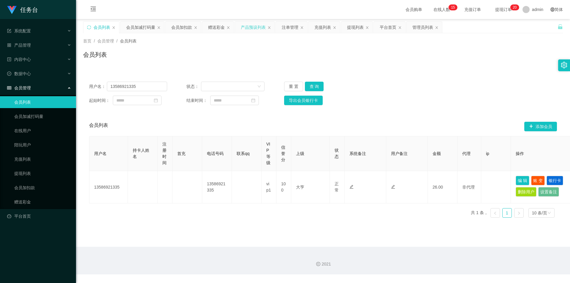
click at [248, 28] on div "产品预设列表" at bounding box center [253, 27] width 25 height 11
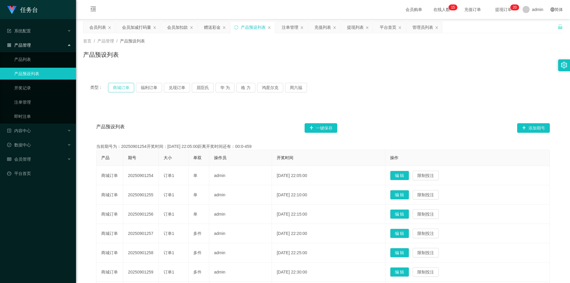
click at [117, 83] on button "商城订单" at bounding box center [121, 87] width 26 height 9
click at [147, 88] on button "福利订单" at bounding box center [149, 87] width 26 height 9
click at [289, 28] on div "注单管理" at bounding box center [290, 27] width 17 height 11
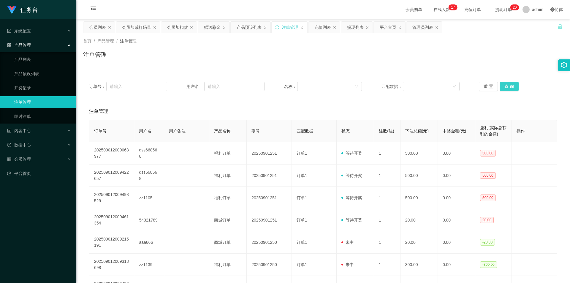
click at [508, 89] on button "查 询" at bounding box center [508, 86] width 19 height 9
click at [141, 28] on div "会员加减打码量" at bounding box center [136, 27] width 29 height 11
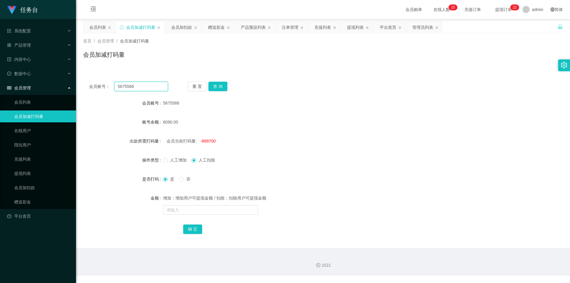
click at [140, 87] on input "5675566" at bounding box center [141, 86] width 54 height 9
click at [217, 86] on button "查 询" at bounding box center [217, 86] width 19 height 9
click at [214, 86] on button "查 询" at bounding box center [217, 86] width 19 height 9
click at [425, 28] on div "管理员列表" at bounding box center [422, 27] width 21 height 11
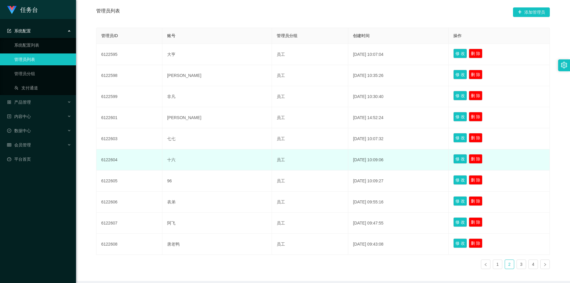
scroll to position [82, 0]
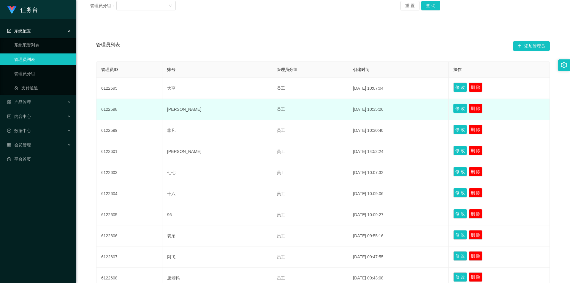
click at [453, 107] on button "修 改" at bounding box center [460, 108] width 14 height 9
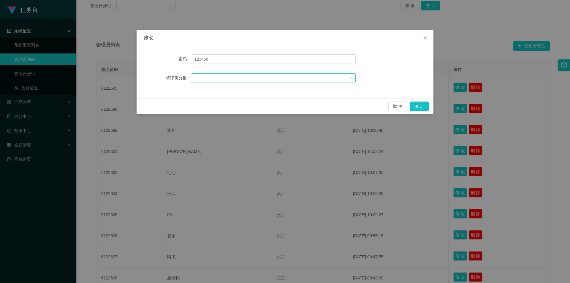
click at [241, 77] on div at bounding box center [271, 78] width 154 height 9
click at [426, 38] on icon "图标: close" at bounding box center [424, 37] width 5 height 5
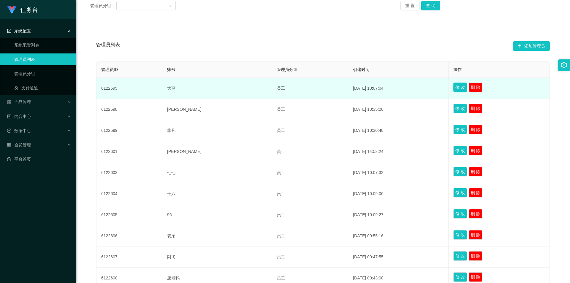
click at [453, 84] on button "修 改" at bounding box center [460, 86] width 14 height 9
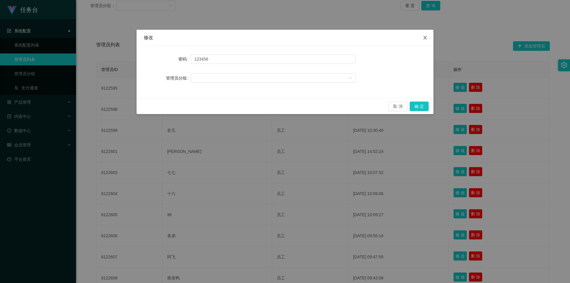
click at [427, 35] on span "Close" at bounding box center [424, 38] width 17 height 17
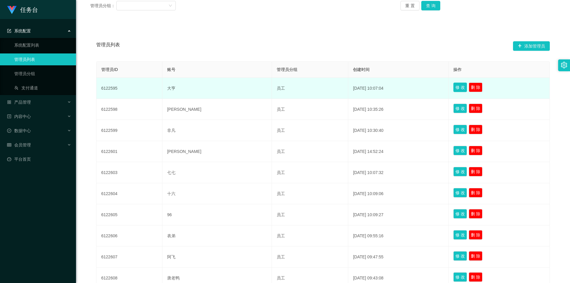
click at [453, 87] on button "修 改" at bounding box center [460, 86] width 14 height 9
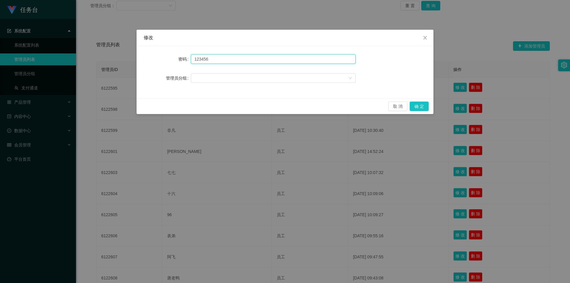
drag, startPoint x: 226, startPoint y: 60, endPoint x: 184, endPoint y: 56, distance: 42.6
click at [184, 56] on div "密码 123456" at bounding box center [285, 59] width 282 height 12
click at [415, 105] on button "确 定" at bounding box center [418, 105] width 19 height 9
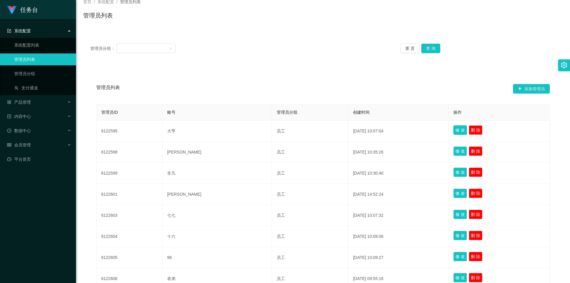
scroll to position [0, 0]
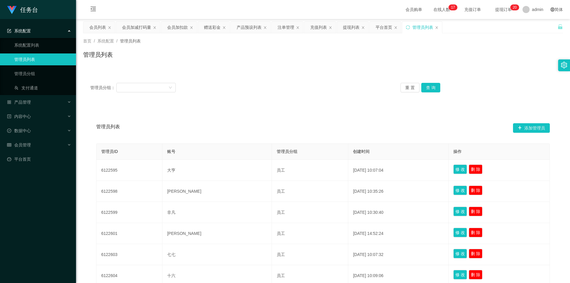
click at [349, 26] on div "提现列表" at bounding box center [351, 27] width 17 height 11
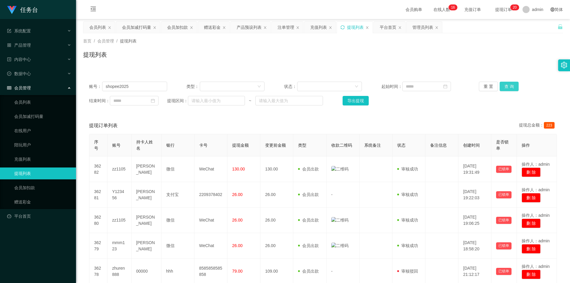
click at [509, 85] on button "查 询" at bounding box center [508, 86] width 19 height 9
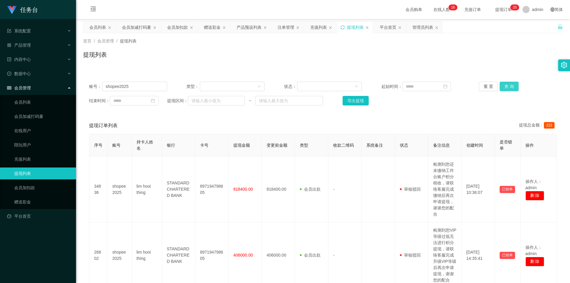
click at [509, 89] on button "查 询" at bounding box center [508, 86] width 19 height 9
click at [510, 83] on button "查 询" at bounding box center [508, 86] width 19 height 9
click at [509, 83] on button "查 询" at bounding box center [508, 86] width 19 height 9
click at [140, 82] on input "shopee2025" at bounding box center [134, 86] width 65 height 9
click at [140, 81] on div "账号： shopee2025 类型： 状态： 起始时间： 重 置 查 询 结束时间： 提现区间： ~ 导出提现" at bounding box center [322, 94] width 479 height 36
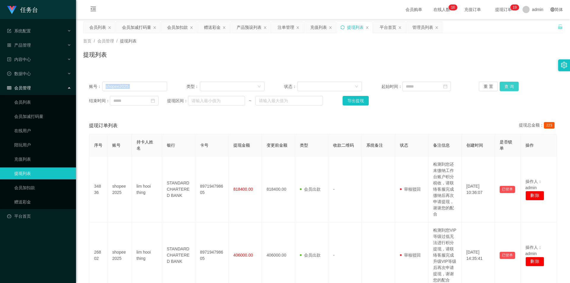
click at [507, 87] on button "查 询" at bounding box center [508, 86] width 19 height 9
click at [154, 81] on div "账号： shopee2025 类型： 状态： 起始时间： 重 置 查 询 结束时间： 提现区间： ~ 导出提现" at bounding box center [322, 94] width 479 height 36
click at [155, 83] on input "shopee2025" at bounding box center [134, 86] width 65 height 9
click at [505, 89] on button "查 询" at bounding box center [508, 86] width 19 height 9
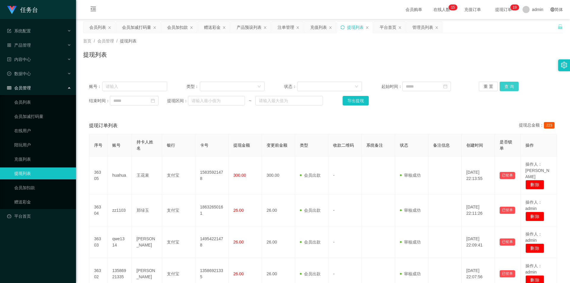
click at [511, 88] on button "查 询" at bounding box center [508, 86] width 19 height 9
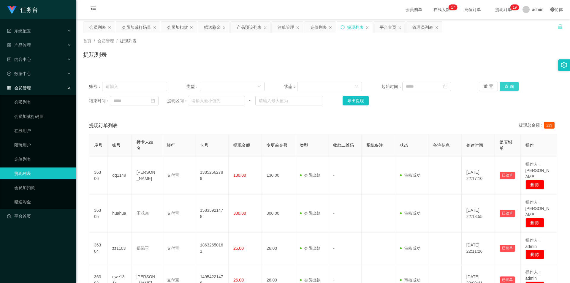
click at [508, 86] on button "查 询" at bounding box center [508, 86] width 19 height 9
click at [500, 85] on button "查 询" at bounding box center [508, 86] width 19 height 9
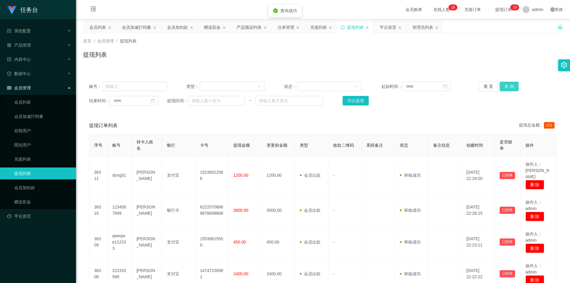
click at [511, 90] on button "查 询" at bounding box center [508, 86] width 19 height 9
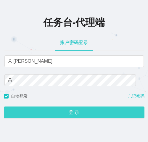
click at [67, 113] on button "登 录" at bounding box center [74, 113] width 141 height 12
click at [59, 116] on button "登 录" at bounding box center [74, 113] width 141 height 12
click at [55, 110] on button "登 录" at bounding box center [74, 113] width 141 height 12
click at [64, 109] on button "登 录" at bounding box center [74, 113] width 141 height 12
click at [55, 108] on button "登 录" at bounding box center [74, 113] width 141 height 12
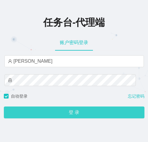
click at [58, 114] on button "登 录" at bounding box center [74, 113] width 141 height 12
click at [63, 116] on button "登 录" at bounding box center [74, 113] width 141 height 12
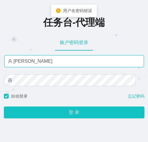
click at [53, 65] on input "阿恒" at bounding box center [74, 61] width 140 height 12
click at [52, 65] on input "阿恒" at bounding box center [74, 61] width 140 height 12
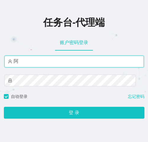
type input "阿"
click at [55, 57] on input "阿" at bounding box center [74, 62] width 140 height 12
type input "大亨"
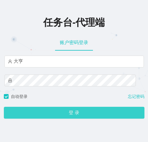
click at [70, 114] on button "登 录" at bounding box center [74, 113] width 141 height 12
click at [73, 114] on button "登 录" at bounding box center [74, 113] width 141 height 12
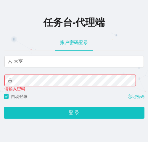
click at [91, 15] on div "任务台-代理端" at bounding box center [74, 21] width 148 height 25
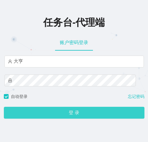
click at [82, 115] on button "登 录" at bounding box center [74, 113] width 141 height 12
